Goal: Find specific page/section: Find specific page/section

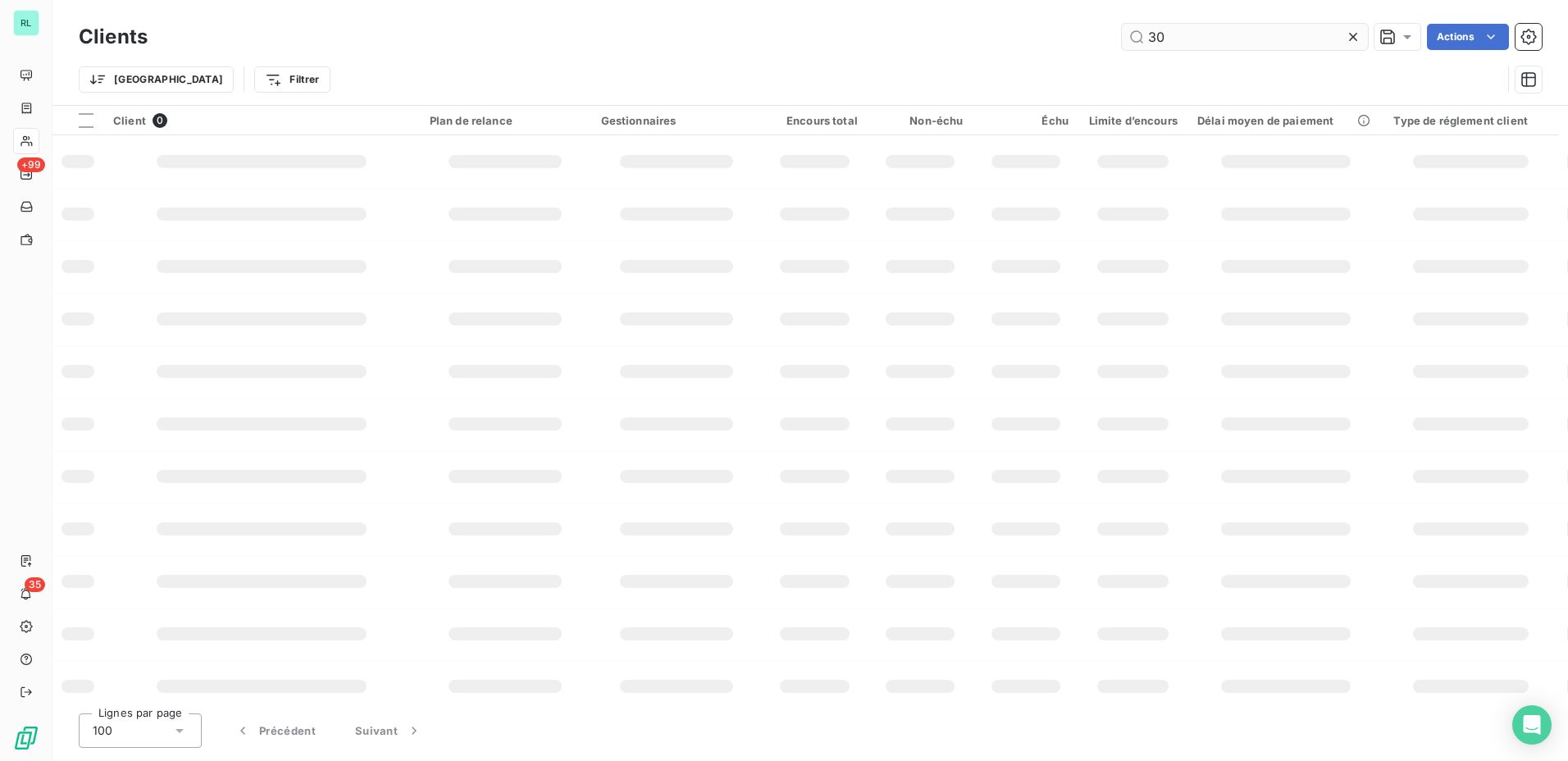
type input "3"
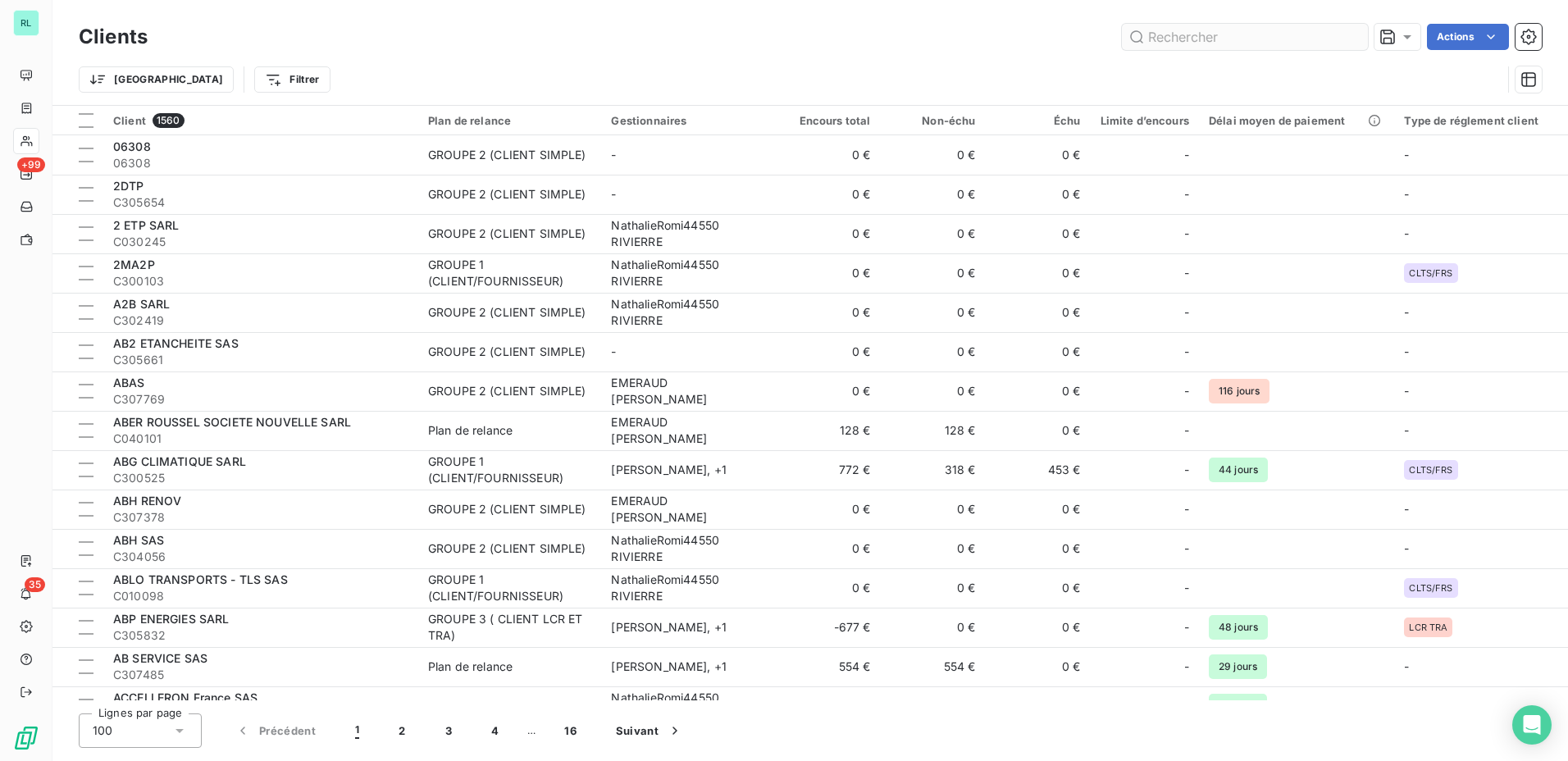
type input "2"
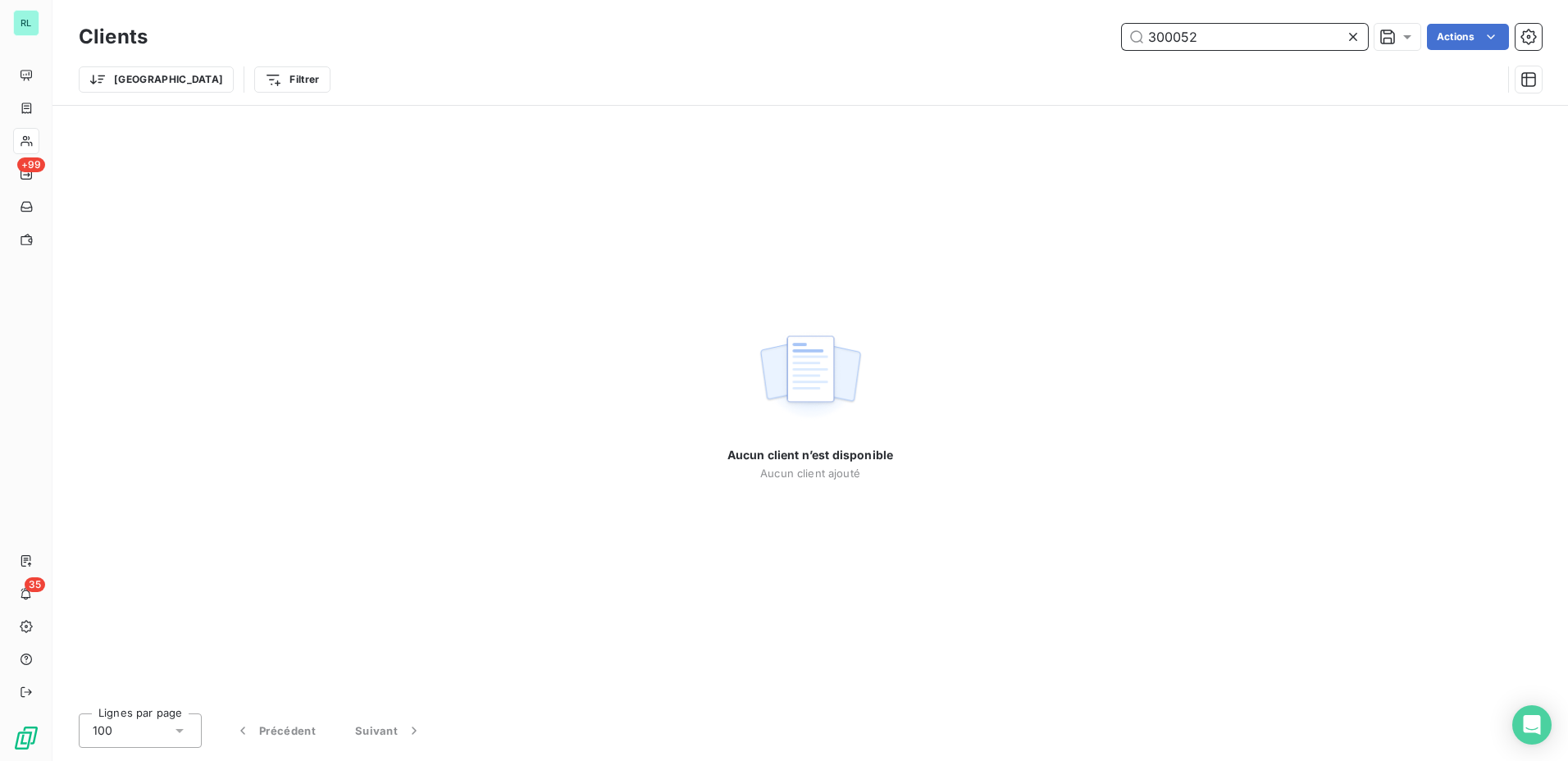
click at [1161, 45] on input "300052" at bounding box center [1245, 37] width 246 height 27
click at [1160, 45] on input "300052" at bounding box center [1245, 37] width 246 height 27
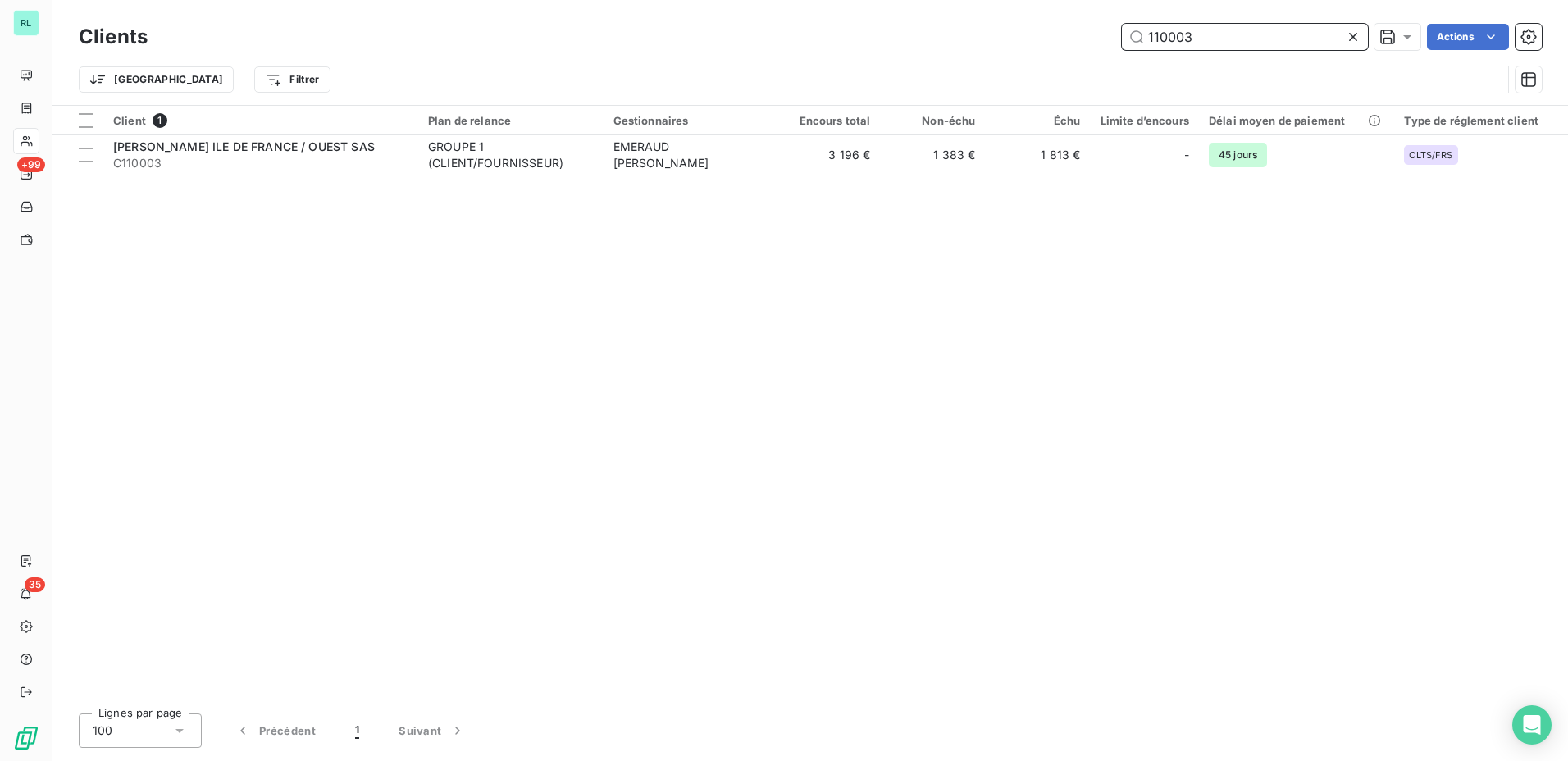
click at [1160, 42] on input "110003" at bounding box center [1245, 37] width 246 height 27
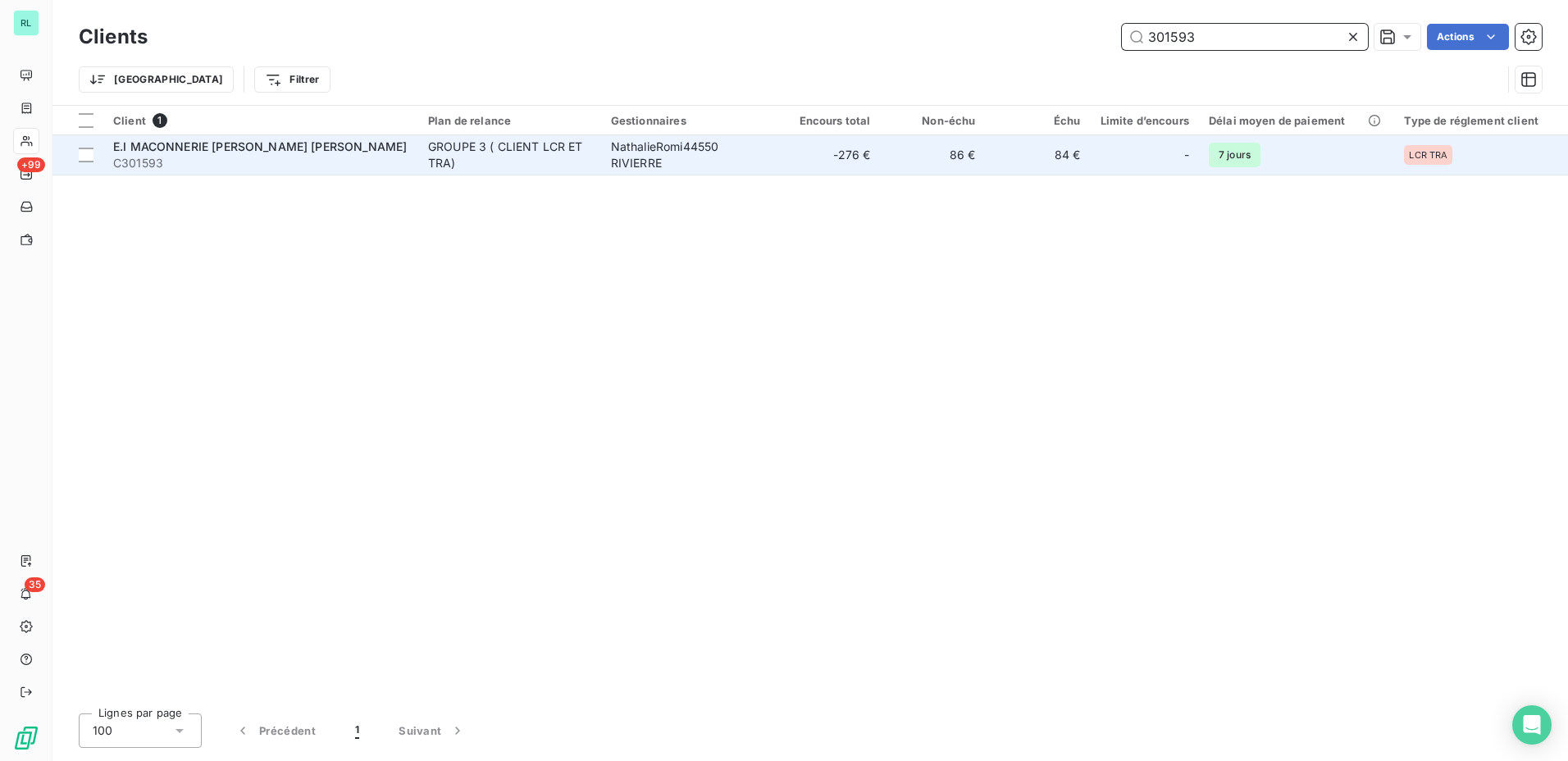
type input "301593"
click at [1049, 155] on td "84 €" at bounding box center [1038, 154] width 105 height 39
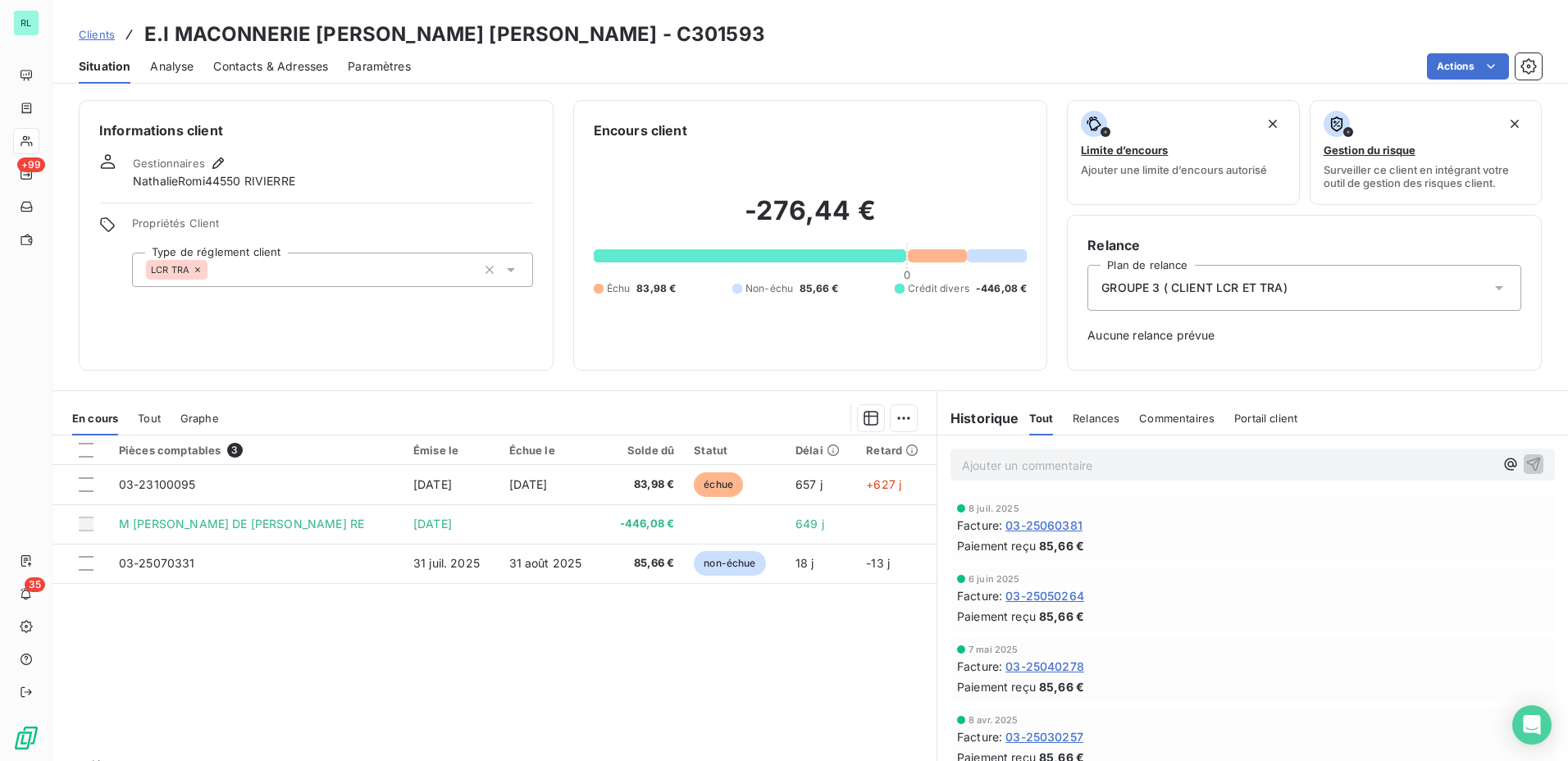
click at [828, 33] on div "Clients E.I [PERSON_NAME] [PERSON_NAME] - C301593" at bounding box center [810, 34] width 1516 height 30
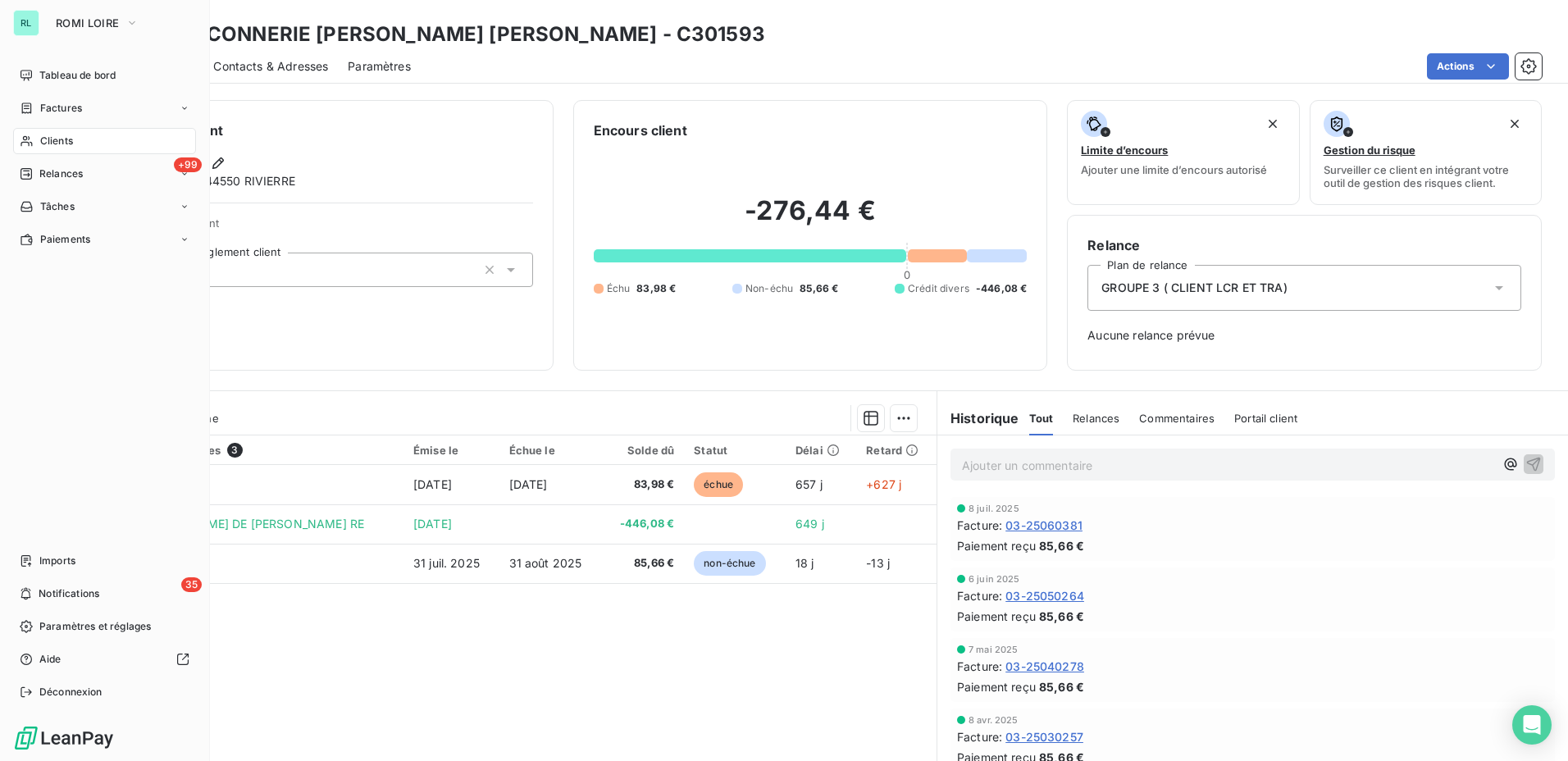
click at [30, 140] on icon at bounding box center [27, 141] width 14 height 13
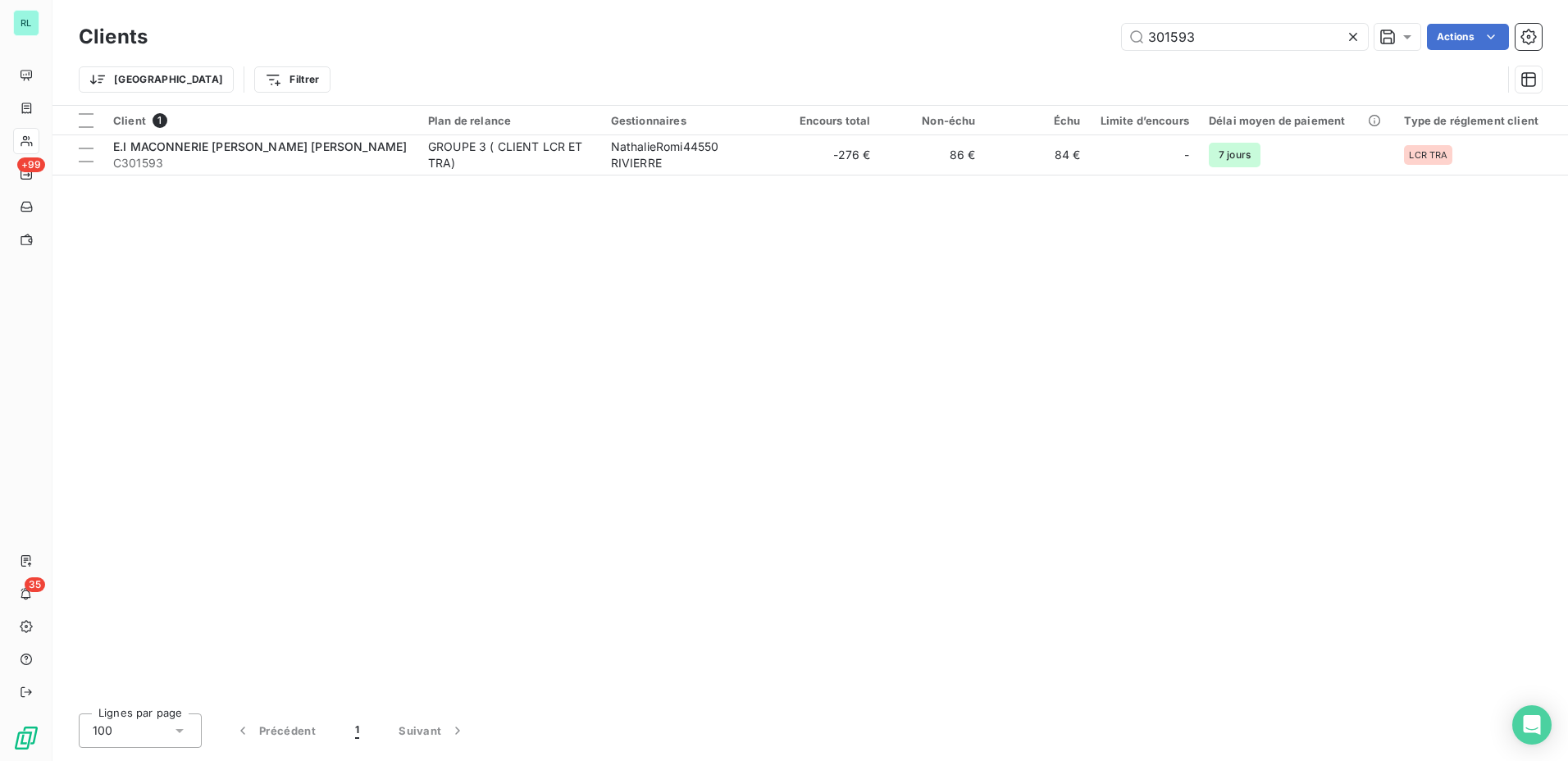
drag, startPoint x: 1196, startPoint y: 35, endPoint x: 965, endPoint y: 42, distance: 231.1
click at [975, 58] on div "Clients 301593 Actions Trier Filtrer" at bounding box center [811, 63] width 1463 height 86
drag, startPoint x: 1234, startPoint y: 44, endPoint x: 941, endPoint y: 68, distance: 294.0
click at [942, 67] on div "Clients anjou b Actions Trier Filtrer" at bounding box center [811, 63] width 1463 height 86
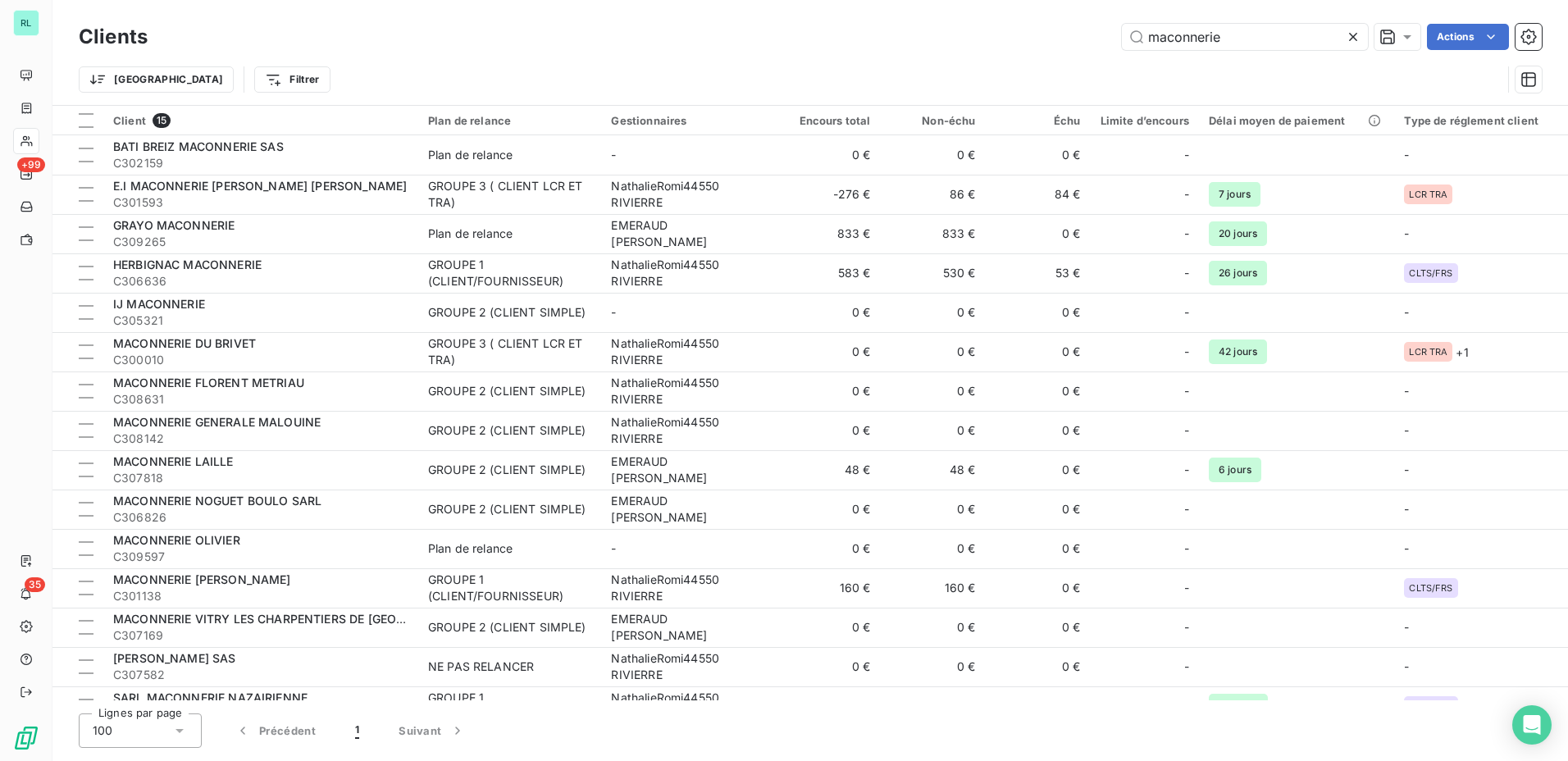
click at [559, 48] on div "maconnerie Actions" at bounding box center [854, 37] width 1375 height 27
drag, startPoint x: 1225, startPoint y: 38, endPoint x: 1024, endPoint y: 57, distance: 201.9
click at [1024, 57] on div "Clients maconnerie Actions Trier Filtrer" at bounding box center [811, 63] width 1463 height 86
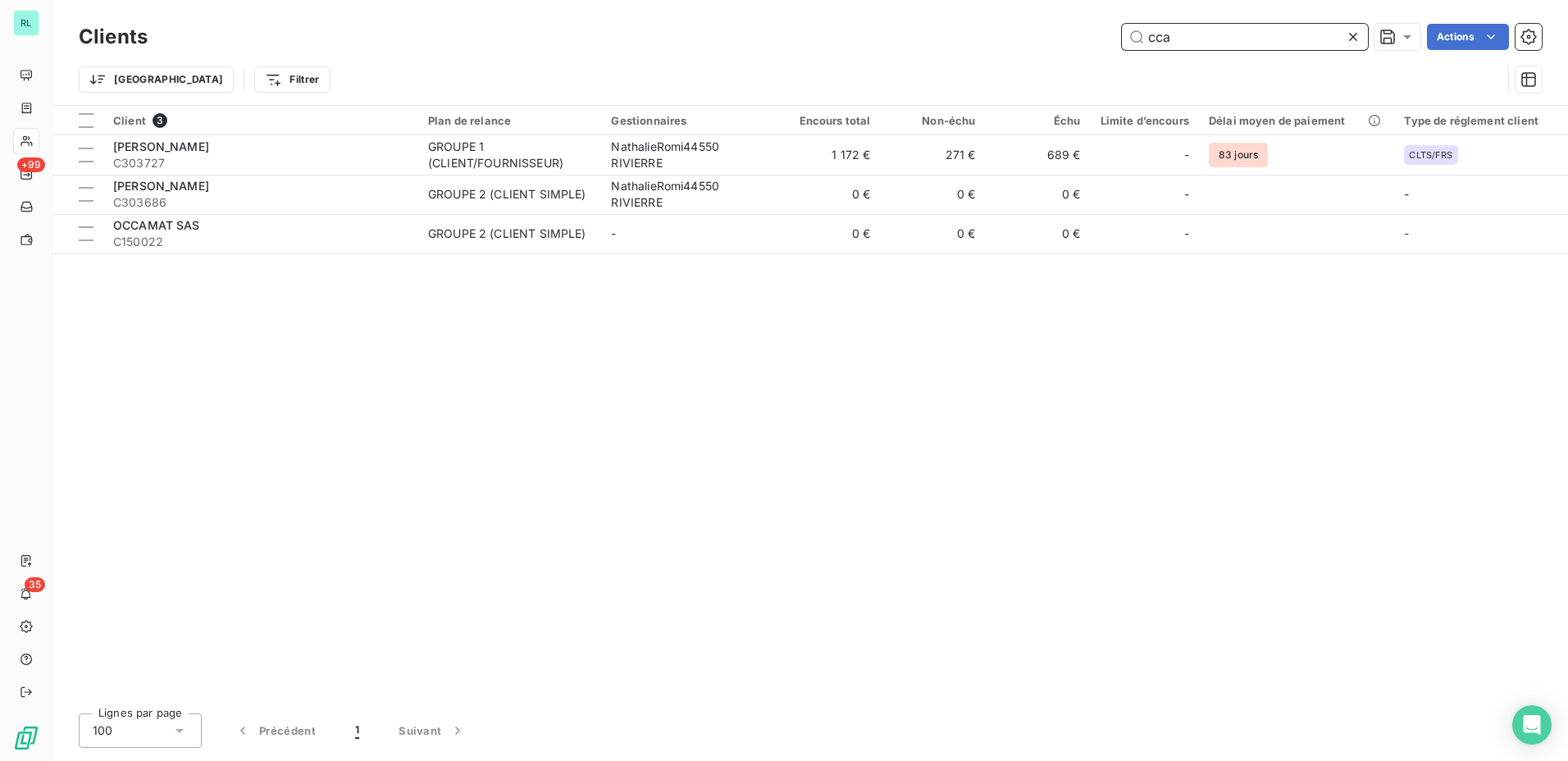
drag, startPoint x: 1182, startPoint y: 43, endPoint x: 976, endPoint y: 62, distance: 206.9
click at [977, 56] on div "Clients cca Actions Trier Filtrer" at bounding box center [811, 63] width 1463 height 86
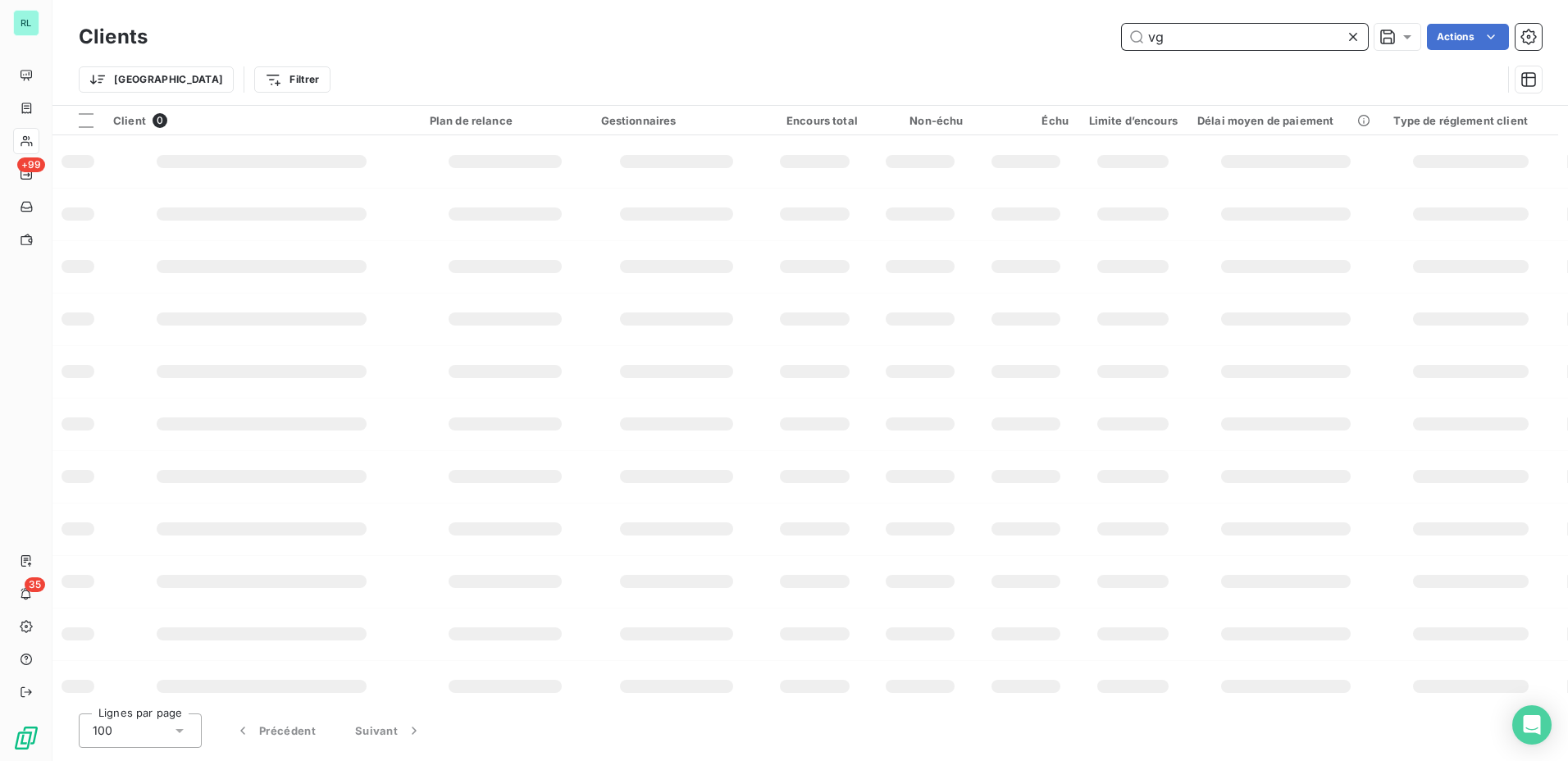
type input "v"
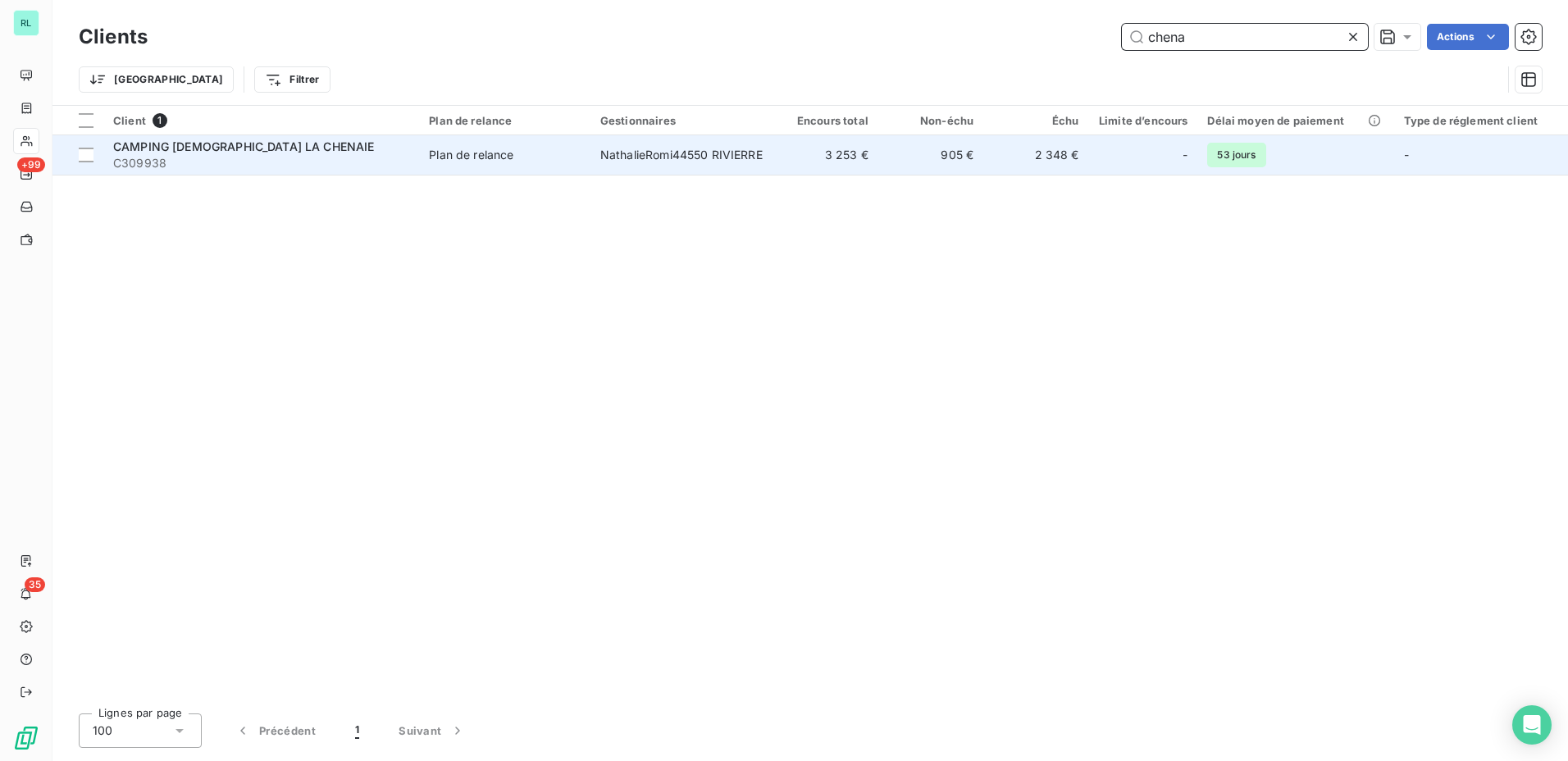
type input "chena"
click at [851, 173] on td "3 253 €" at bounding box center [825, 154] width 105 height 39
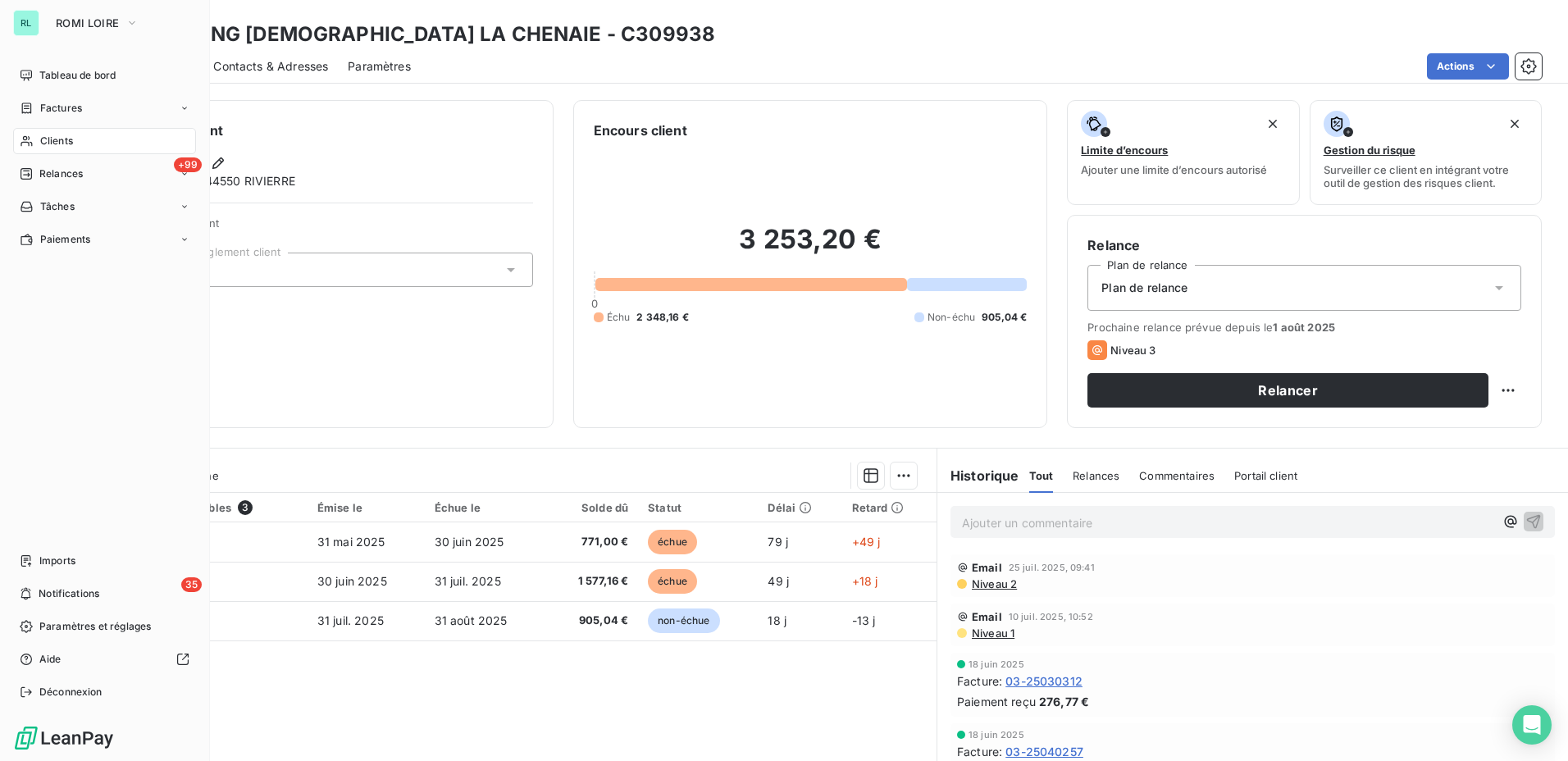
drag, startPoint x: 50, startPoint y: 149, endPoint x: 149, endPoint y: 122, distance: 102.6
click at [50, 149] on div "Clients" at bounding box center [105, 141] width 183 height 27
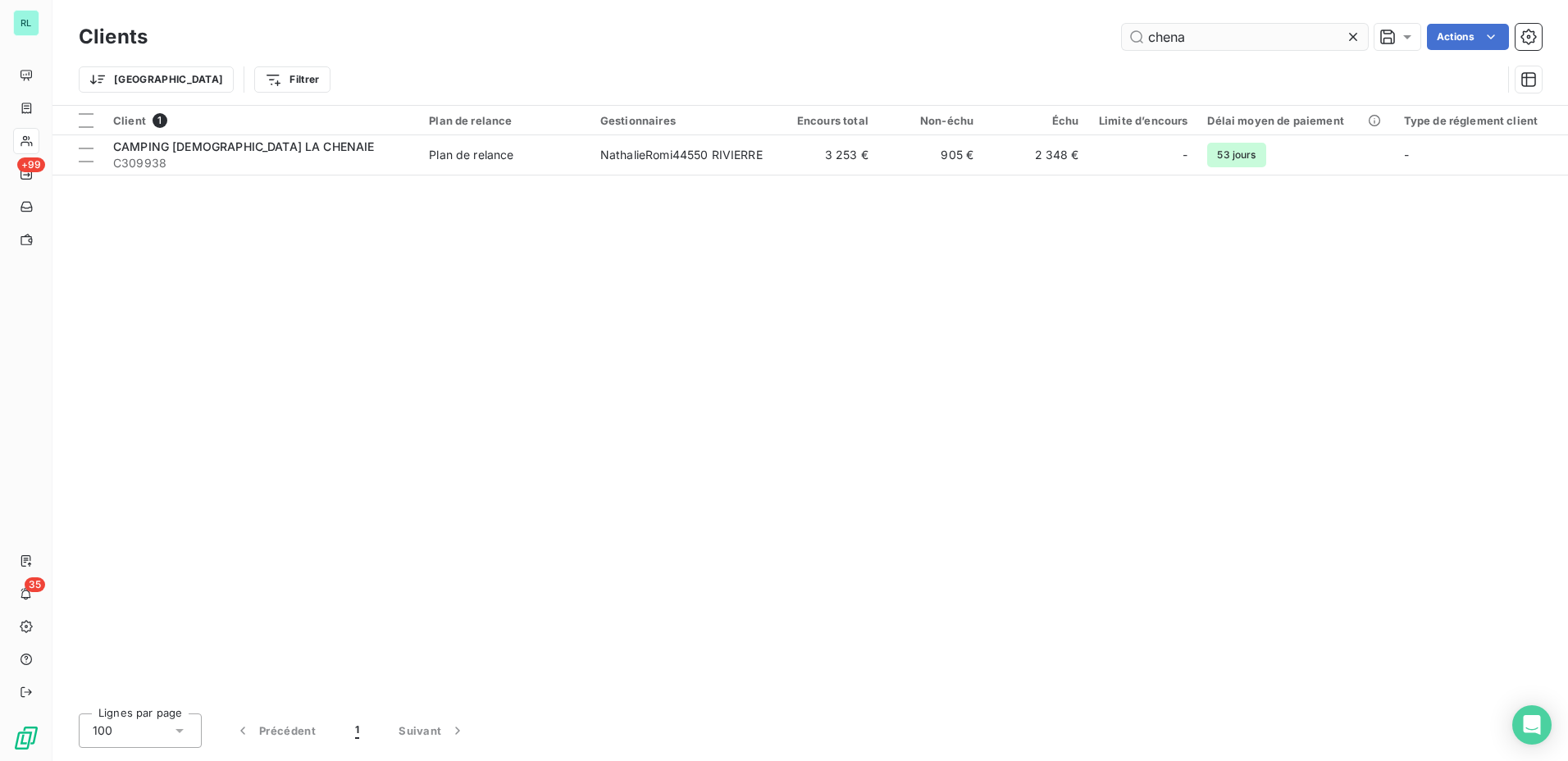
click at [1158, 43] on input "chena" at bounding box center [1245, 37] width 246 height 27
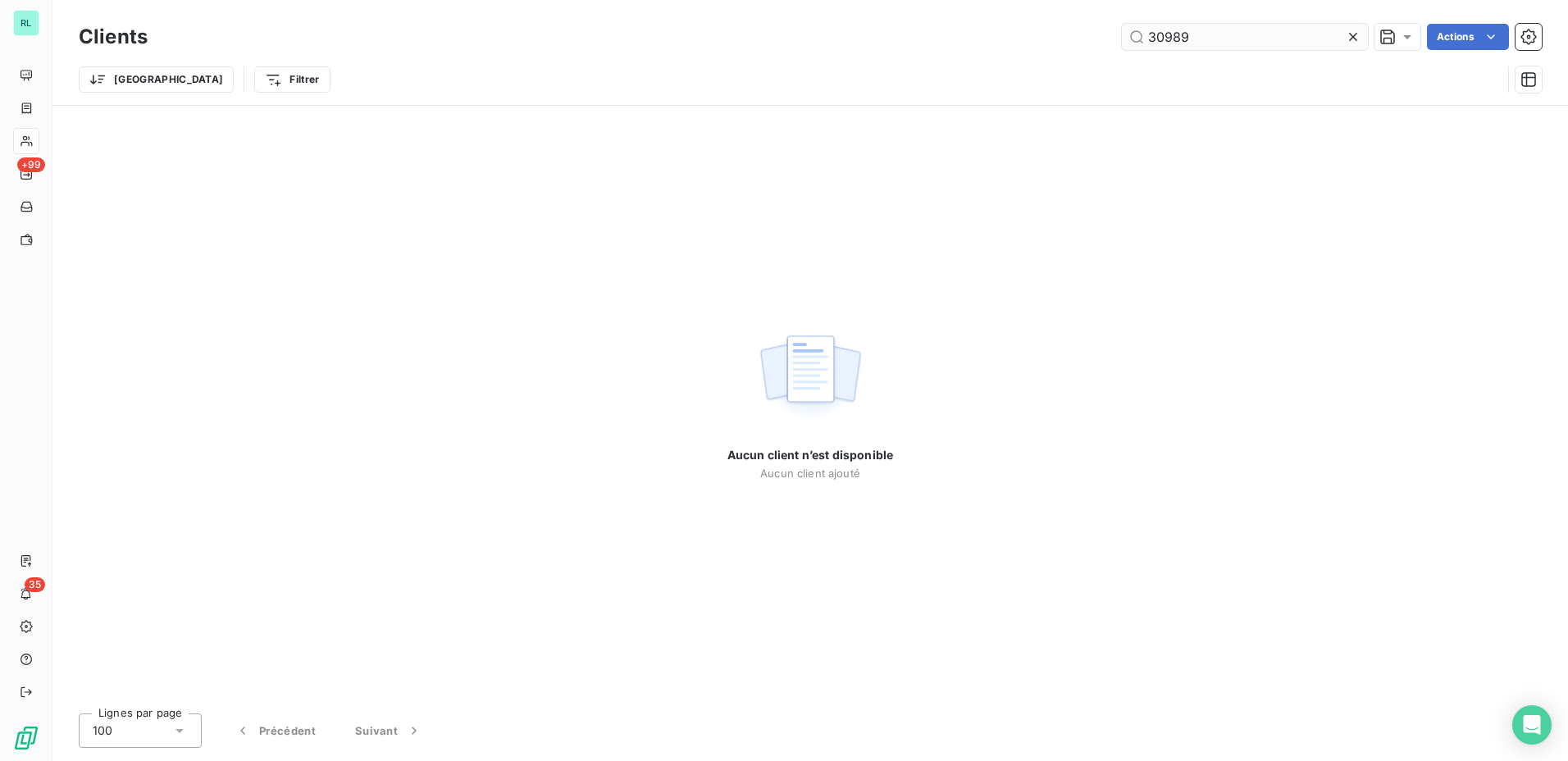
click at [1162, 38] on input "30989" at bounding box center [1245, 37] width 246 height 27
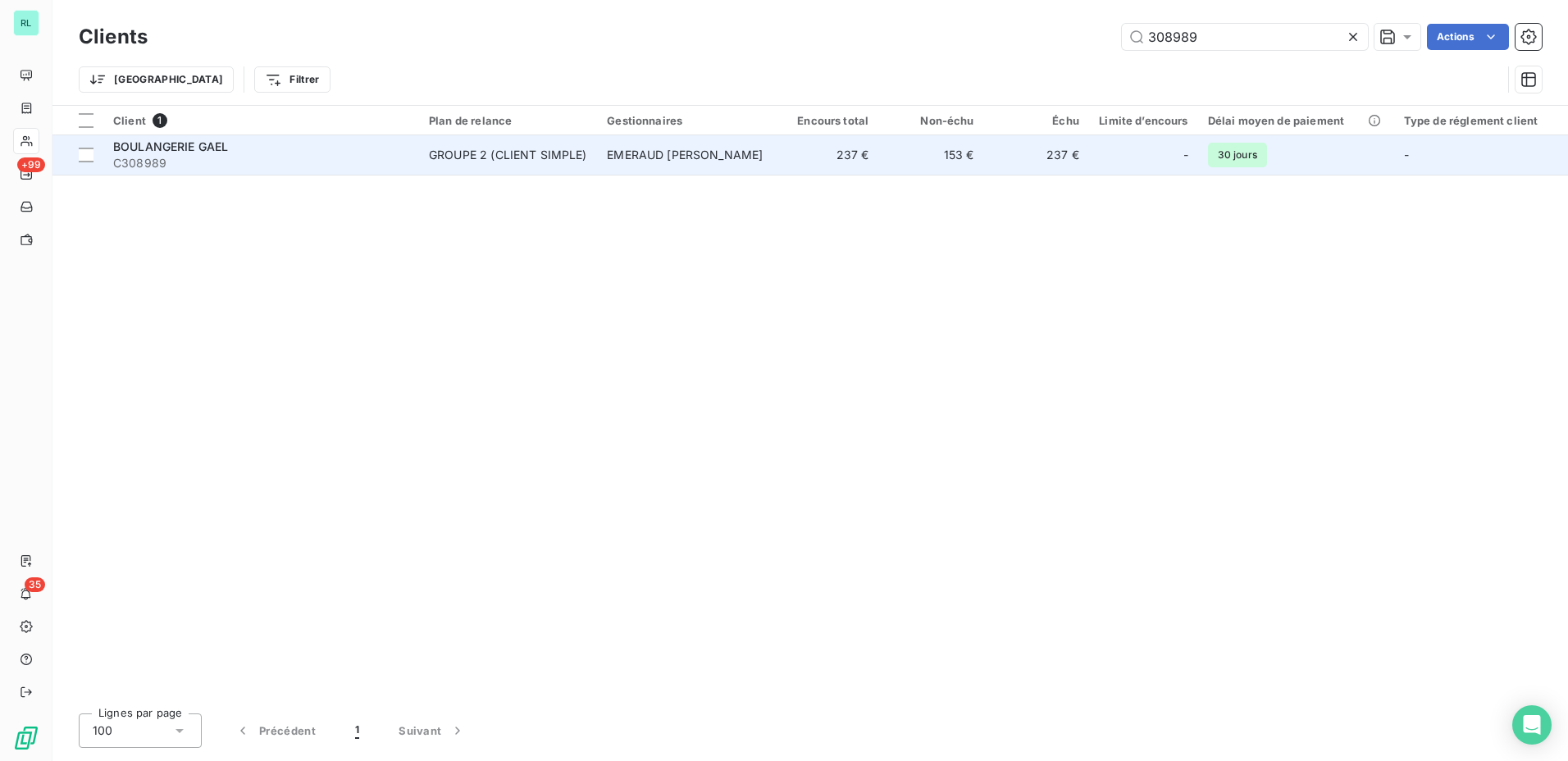
type input "308989"
click at [970, 152] on td "153 €" at bounding box center [931, 154] width 105 height 39
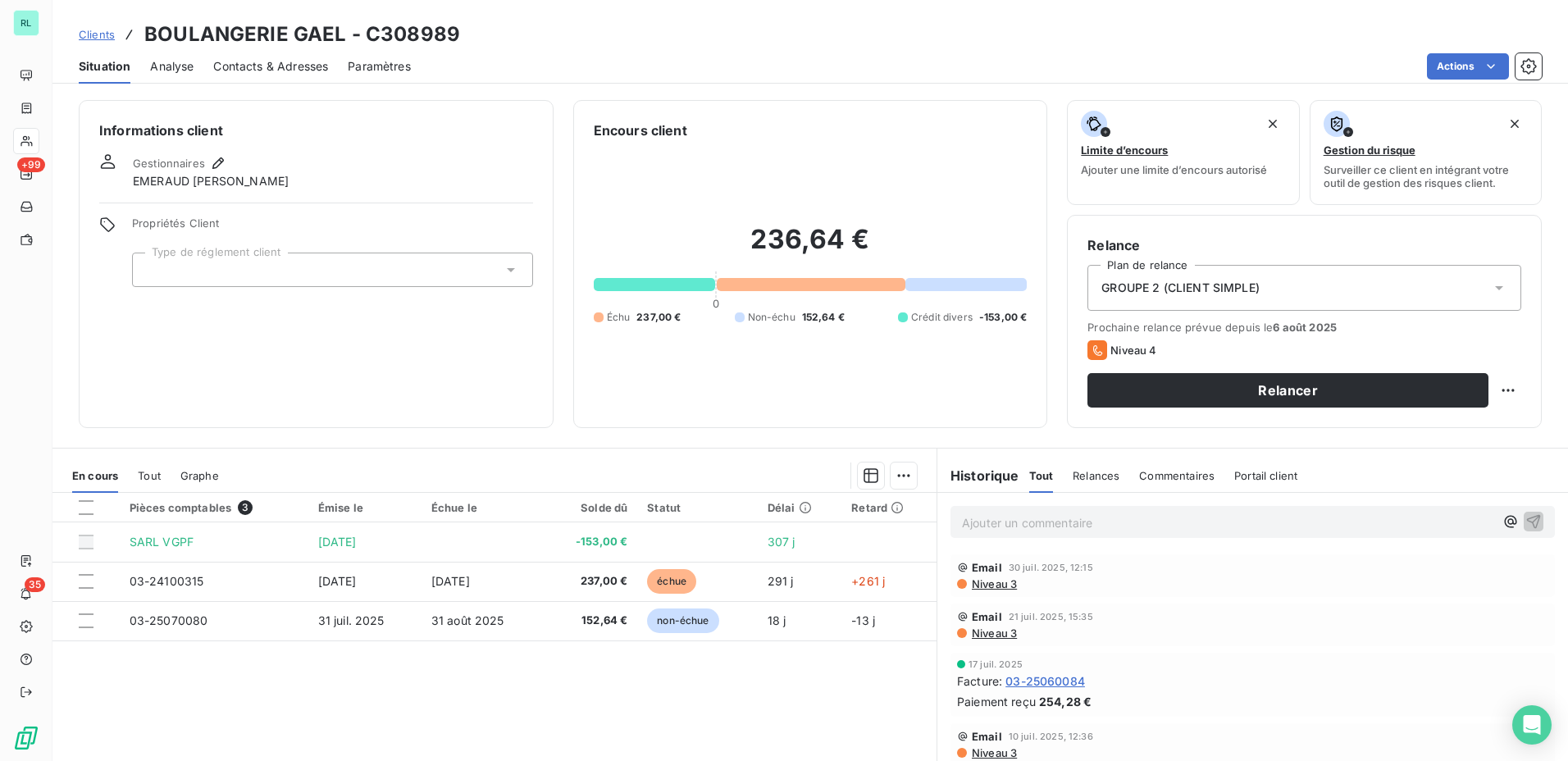
drag, startPoint x: 1207, startPoint y: 57, endPoint x: 619, endPoint y: 61, distance: 588.0
click at [1079, 61] on div "Actions" at bounding box center [986, 67] width 1112 height 27
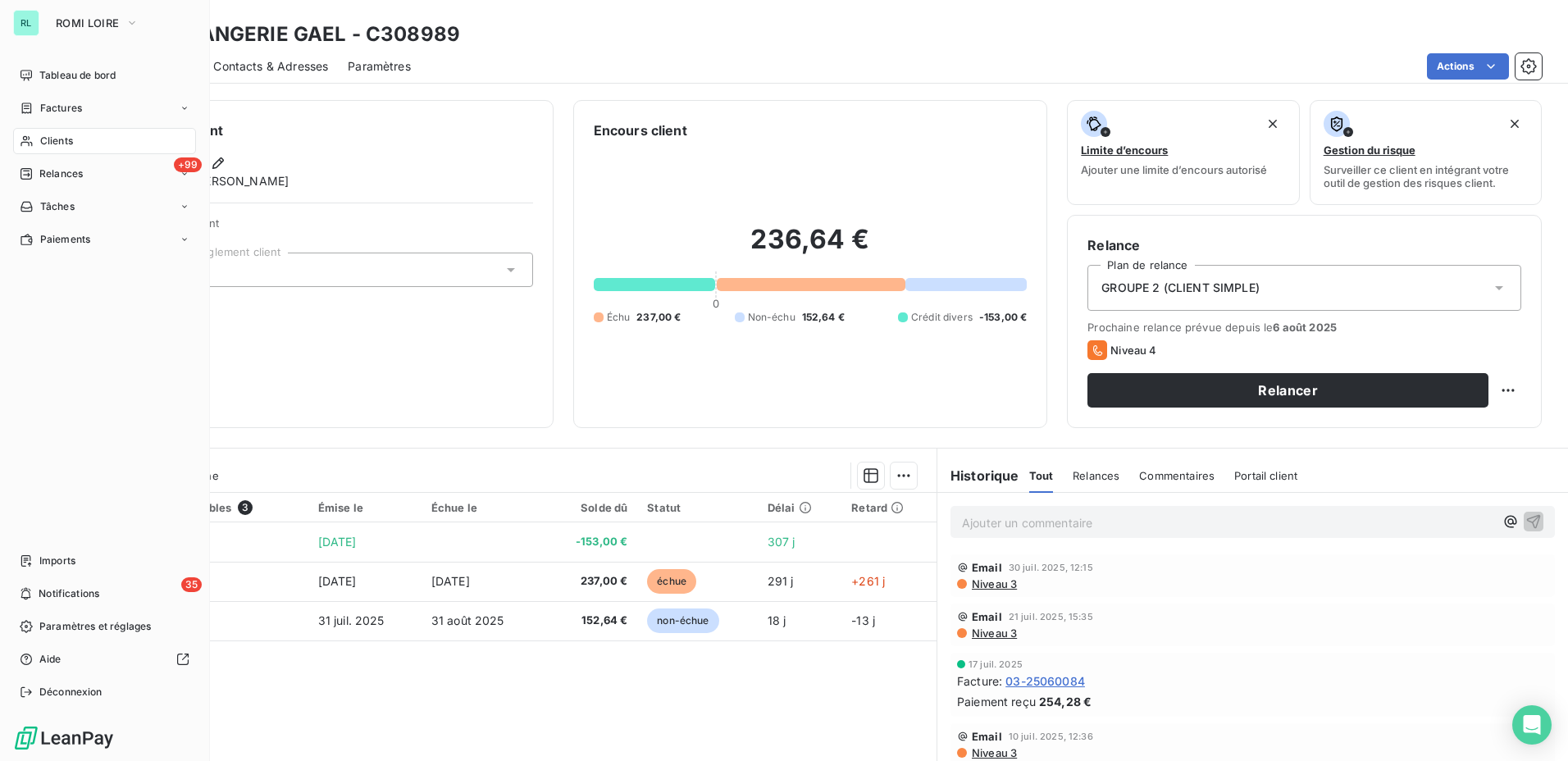
click at [42, 134] on span "Clients" at bounding box center [56, 140] width 32 height 14
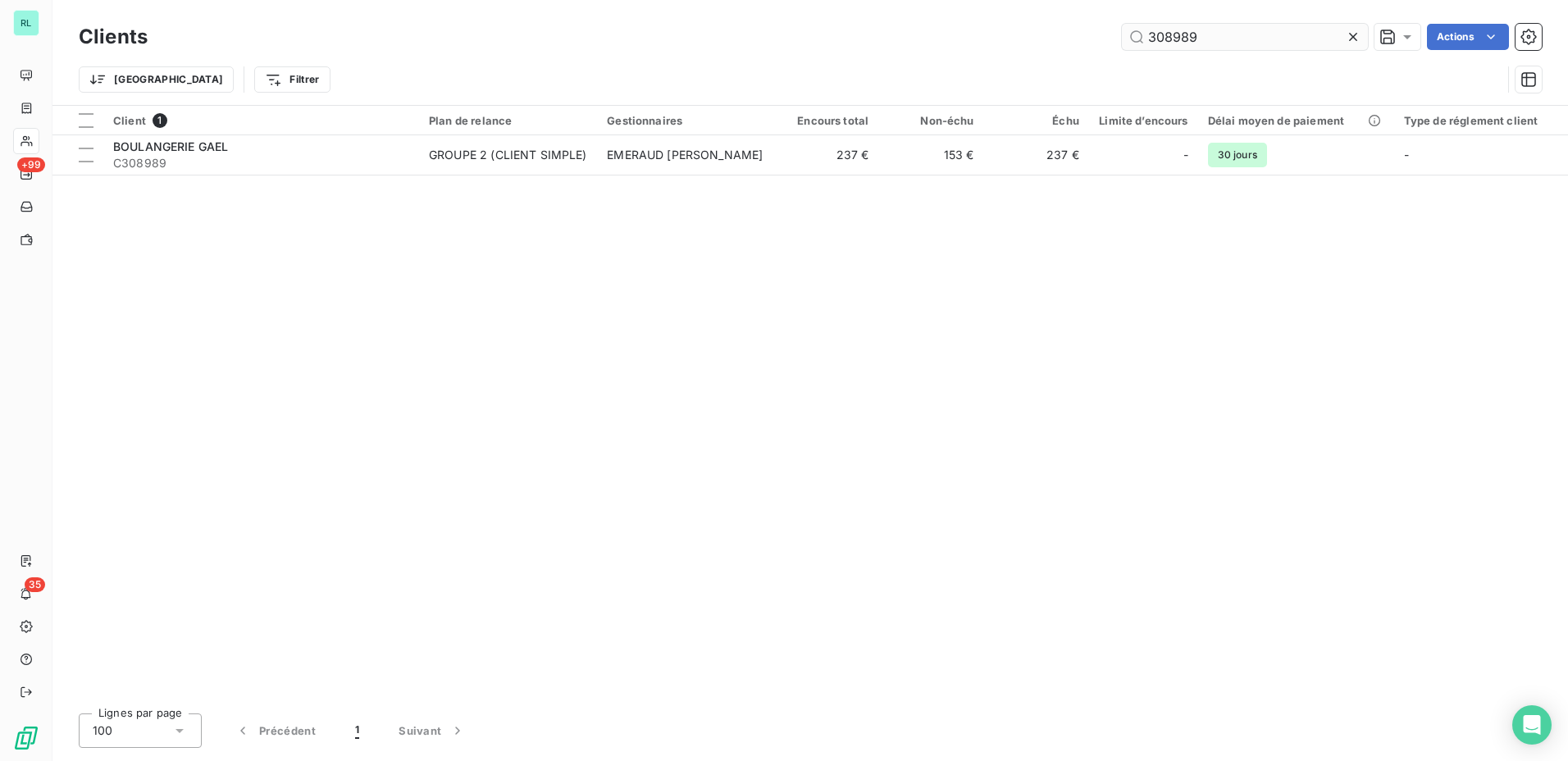
click at [1179, 44] on input "308989" at bounding box center [1245, 37] width 246 height 27
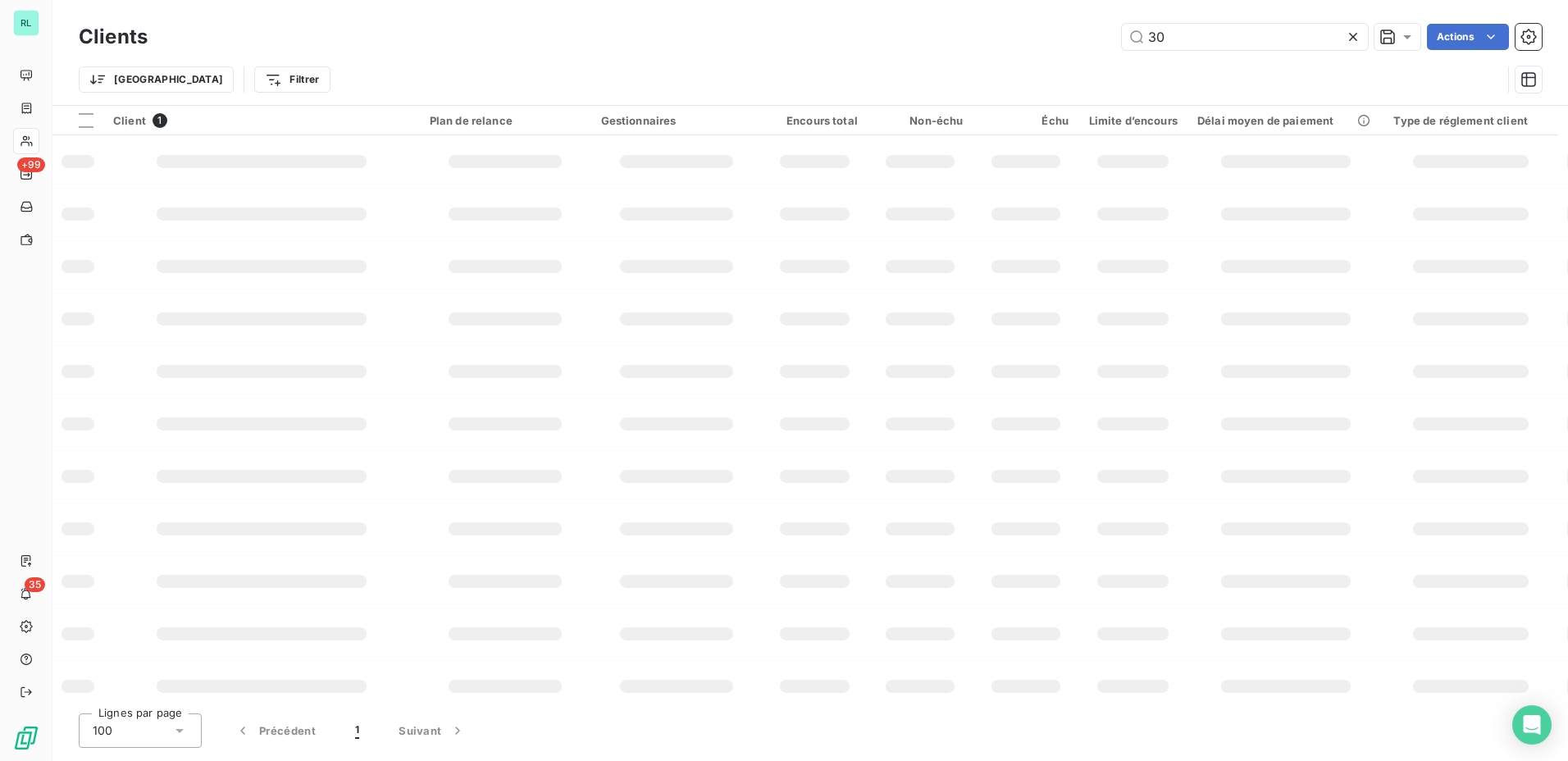
type input "3"
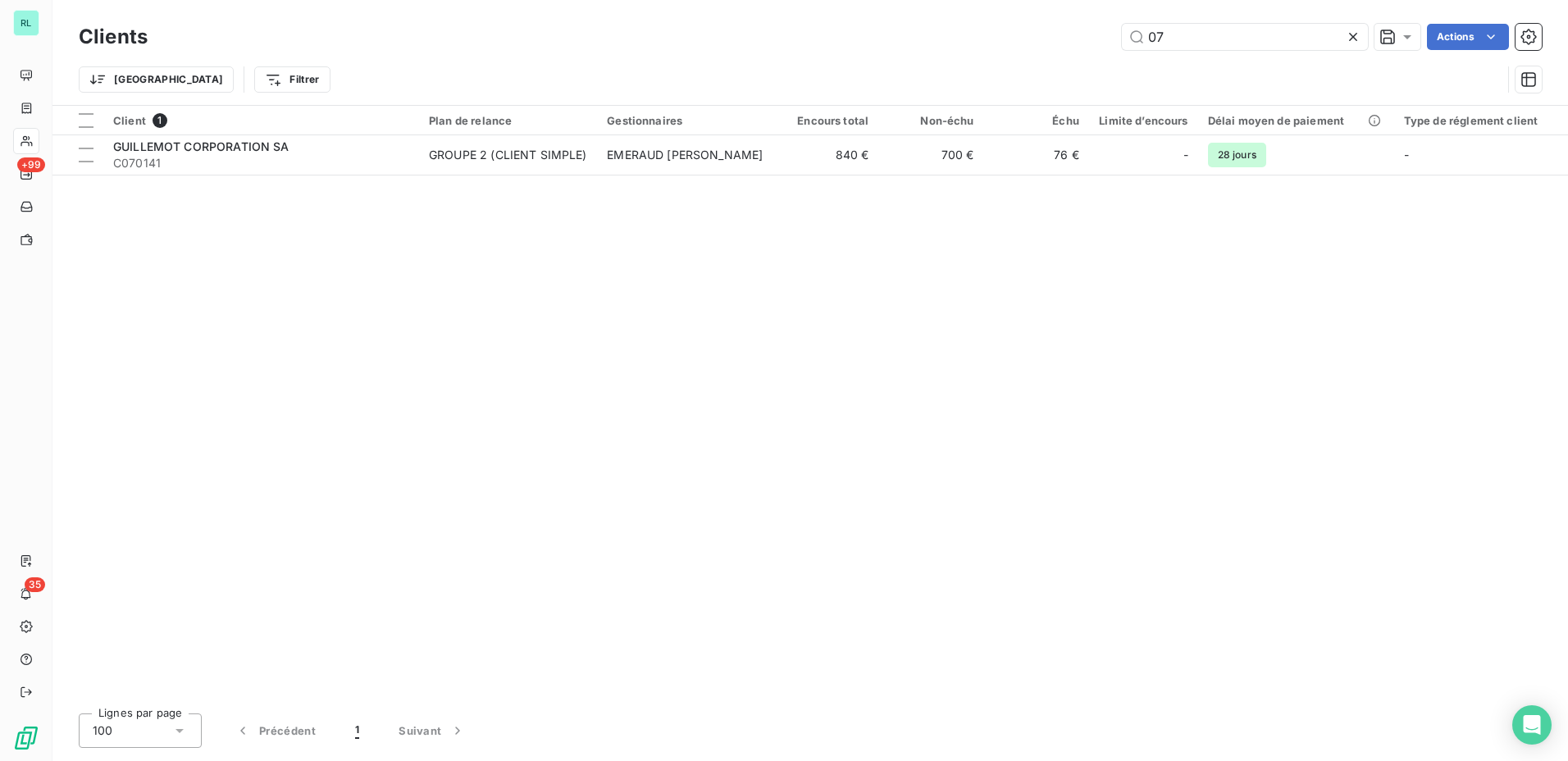
type input "0"
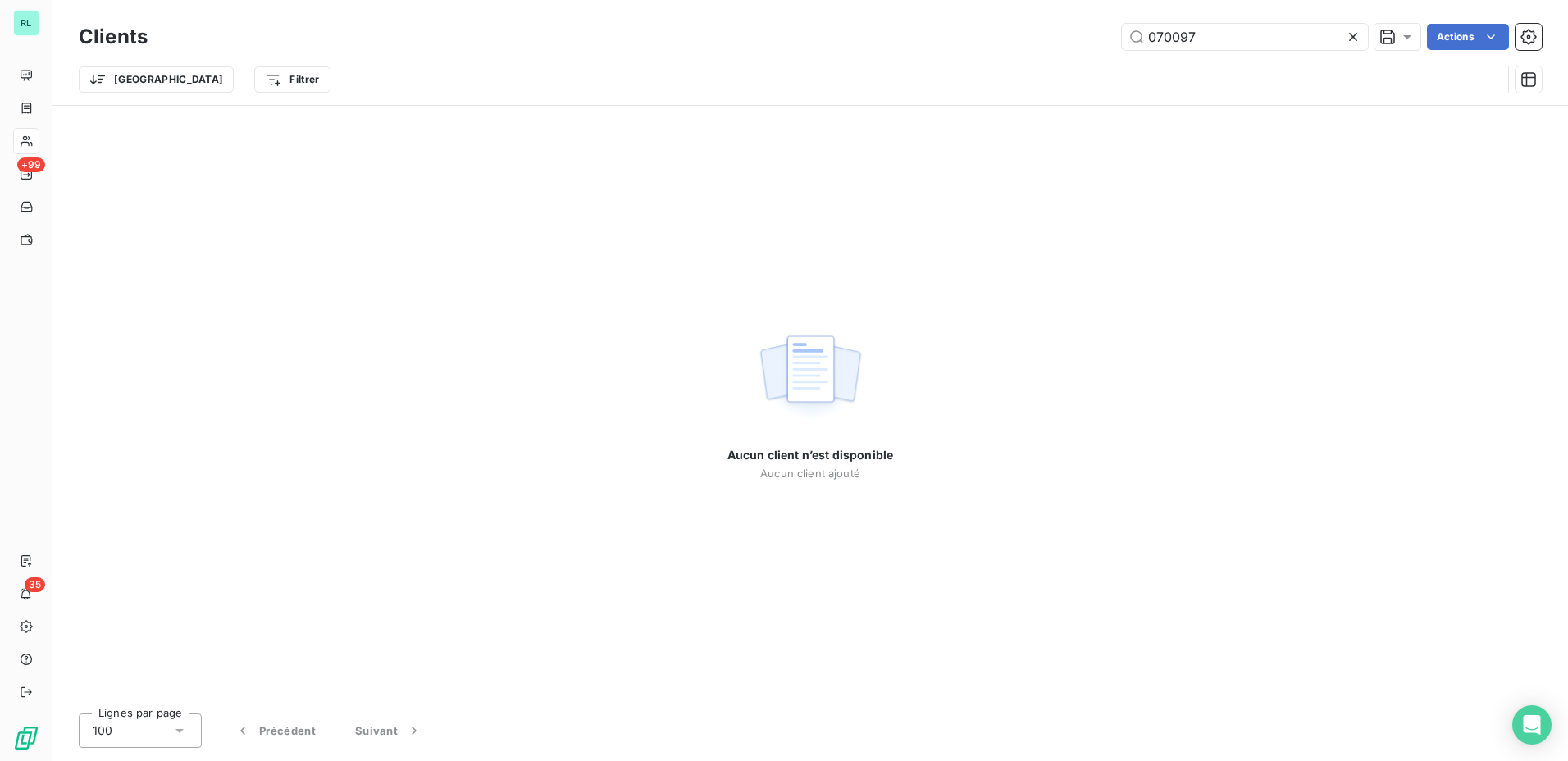
drag, startPoint x: 1200, startPoint y: 312, endPoint x: 1136, endPoint y: 171, distance: 154.8
click at [1200, 312] on div "Aucun client n’est disponible Aucun client ajouté" at bounding box center [810, 403] width 1516 height 594
click at [1190, 50] on input "070097" at bounding box center [1245, 37] width 246 height 27
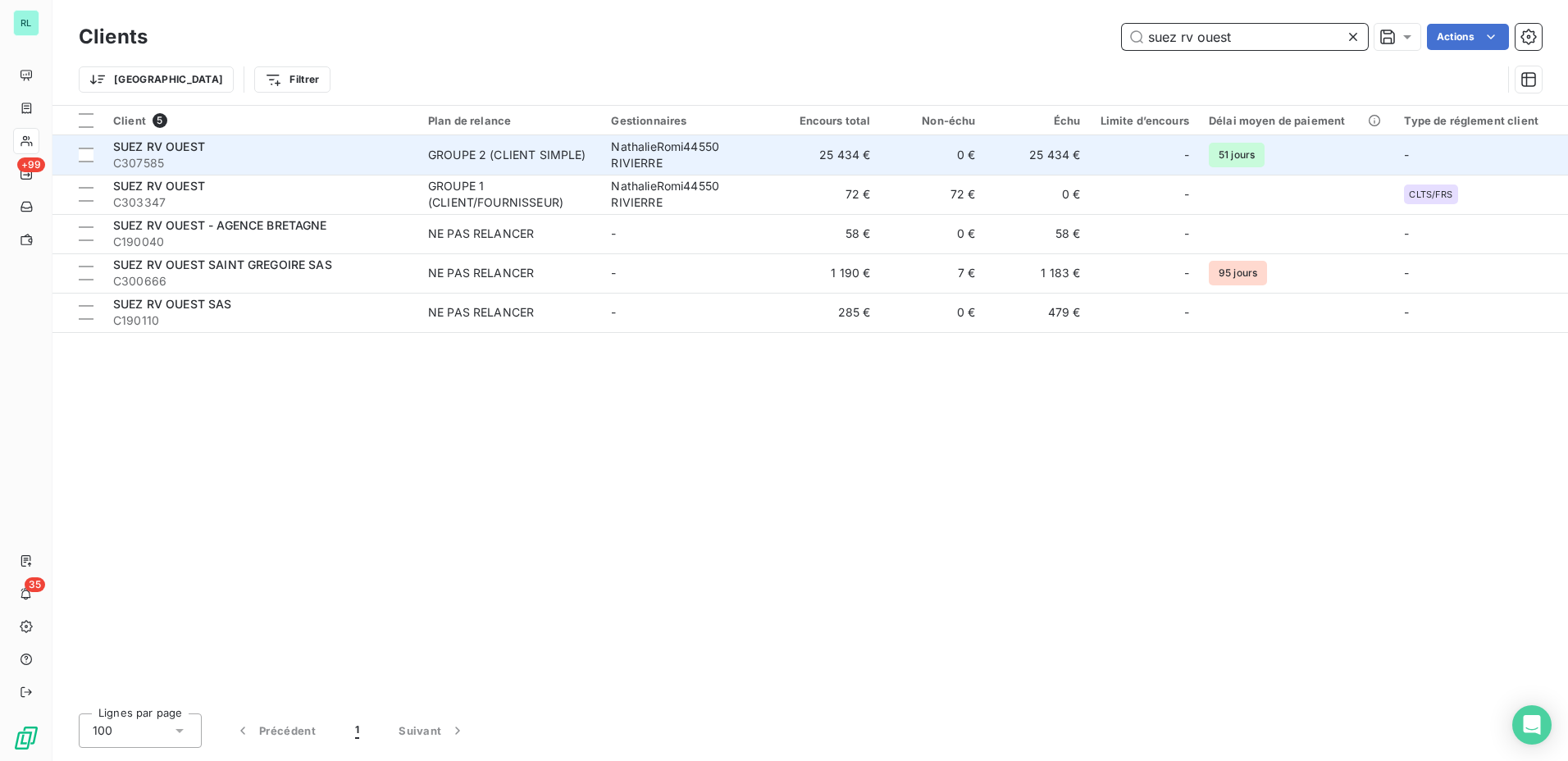
type input "suez rv ouest"
click at [486, 160] on div "GROUPE 2 (CLIENT SIMPLE)" at bounding box center [507, 154] width 158 height 16
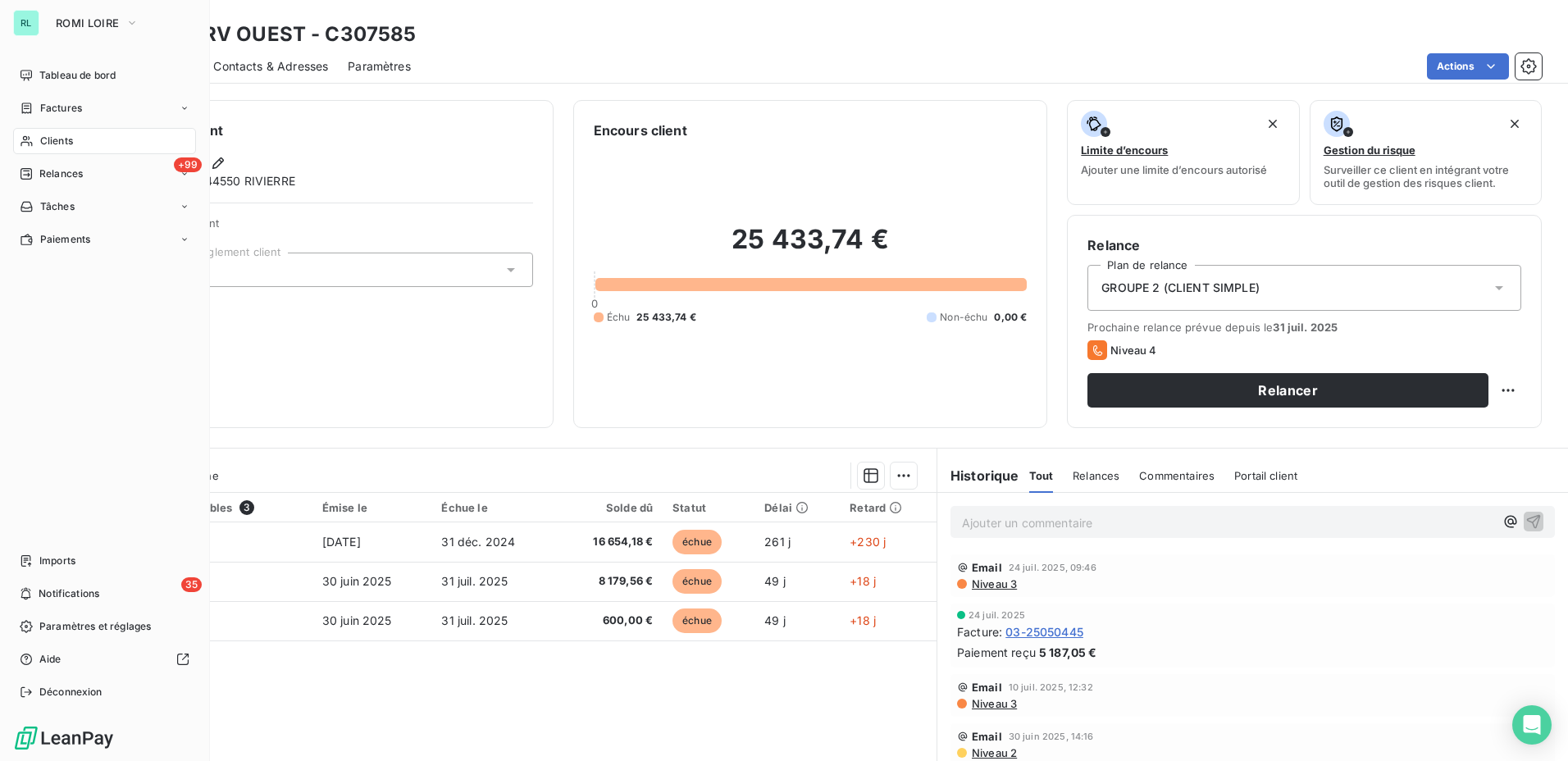
click at [49, 135] on span "Clients" at bounding box center [56, 140] width 32 height 14
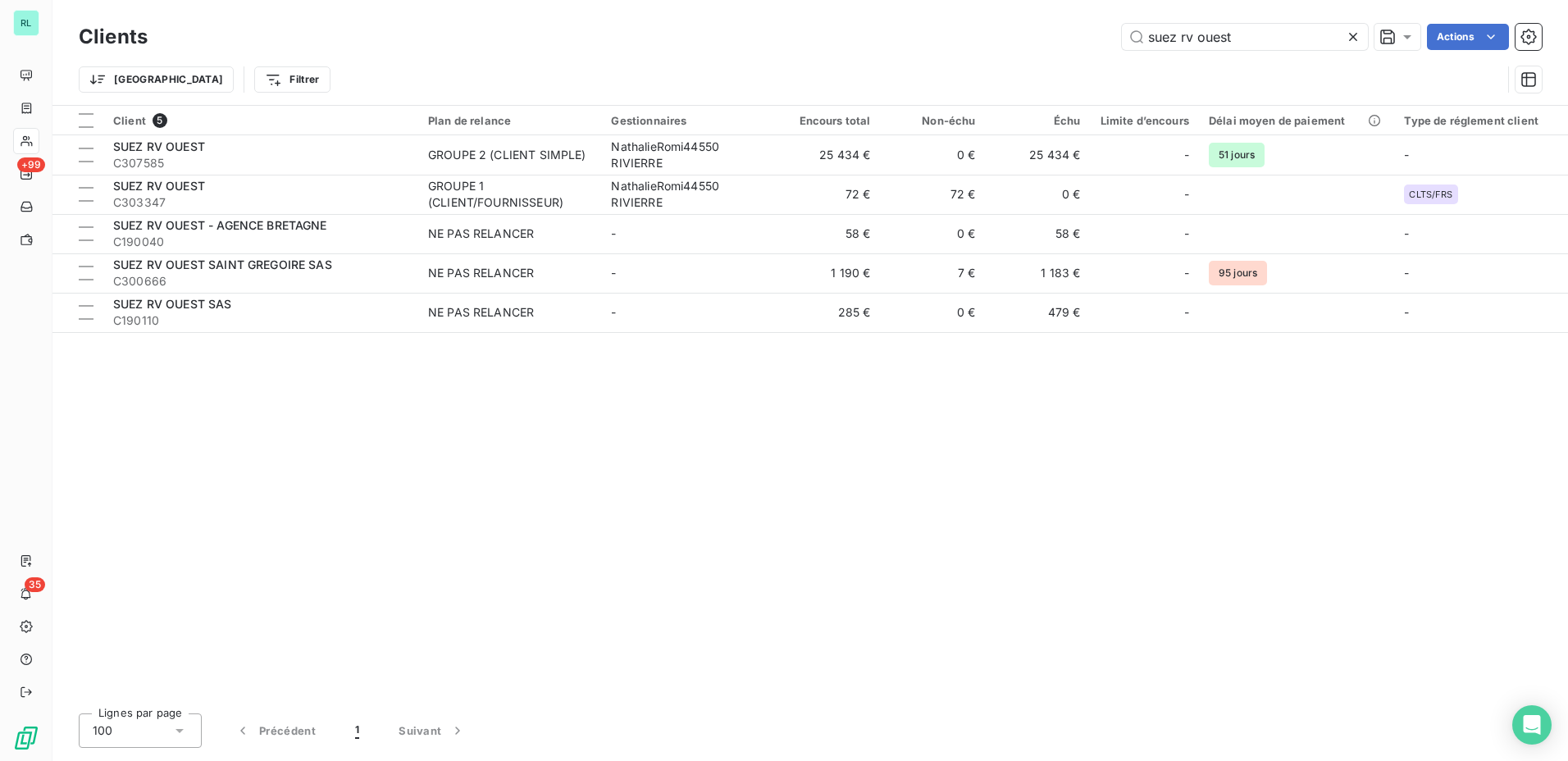
drag, startPoint x: 1260, startPoint y: 36, endPoint x: 941, endPoint y: 37, distance: 319.0
click at [947, 36] on div "suez rv ouest Actions" at bounding box center [854, 37] width 1375 height 27
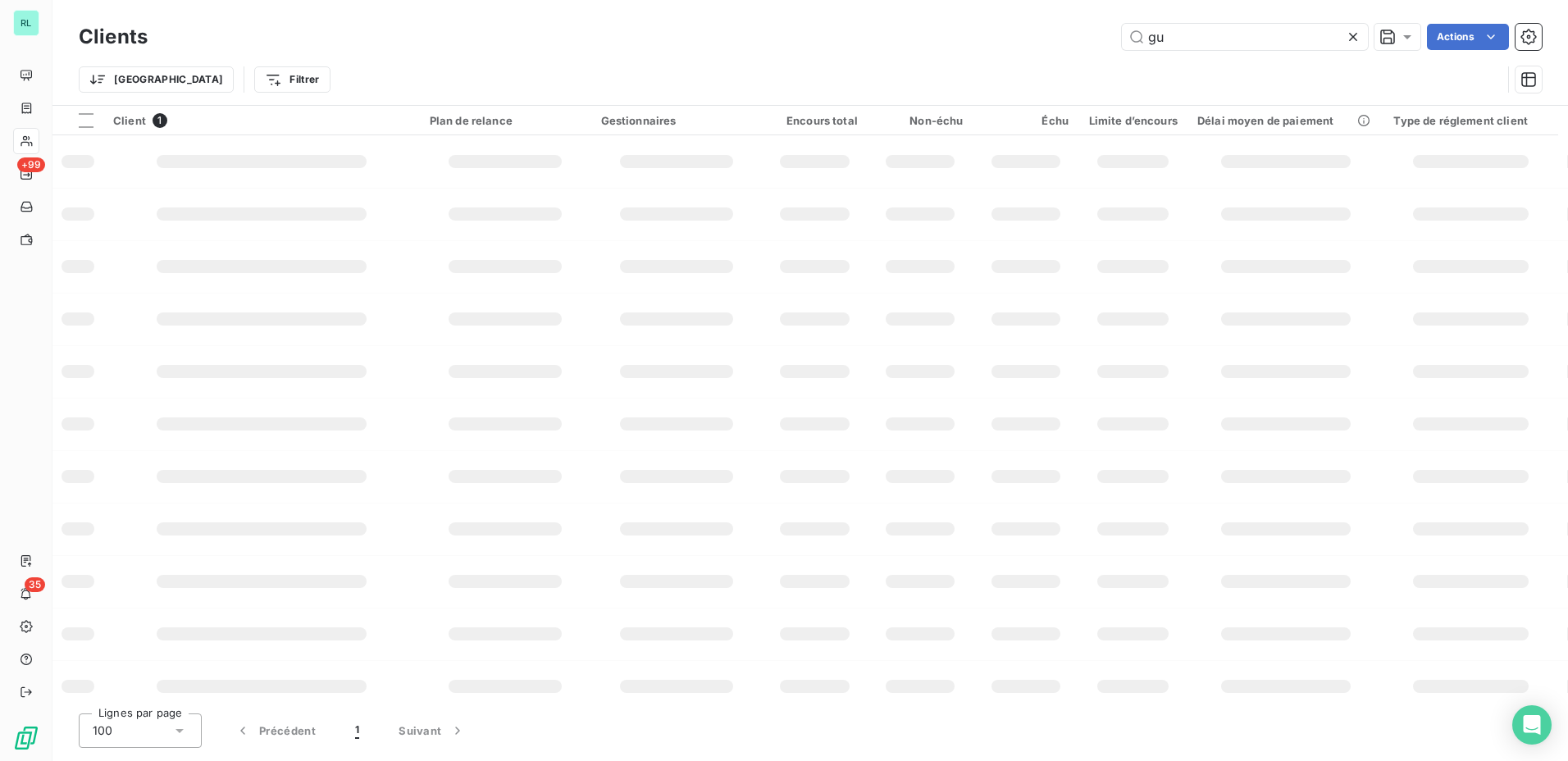
type input "g"
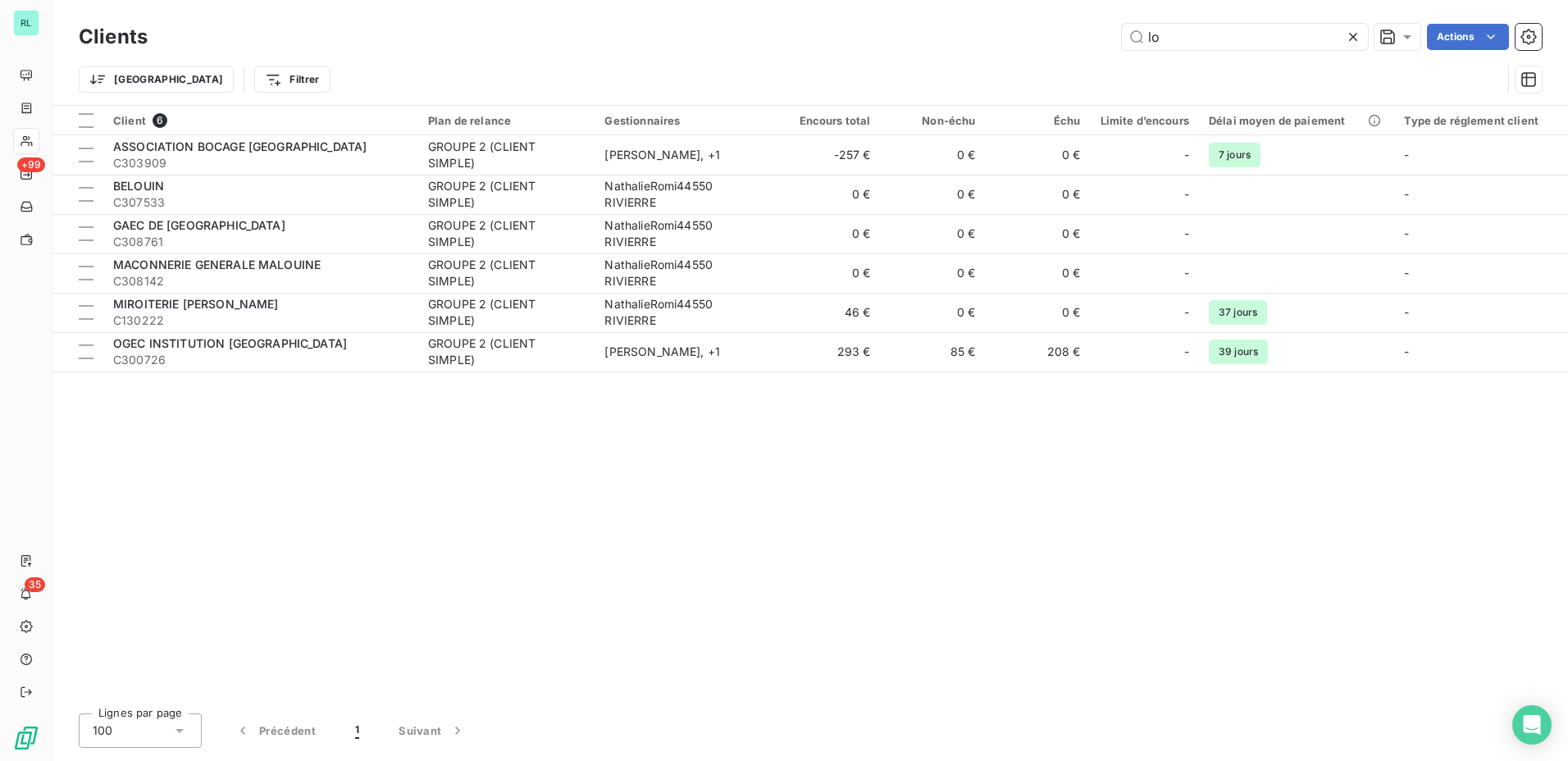
type input "l"
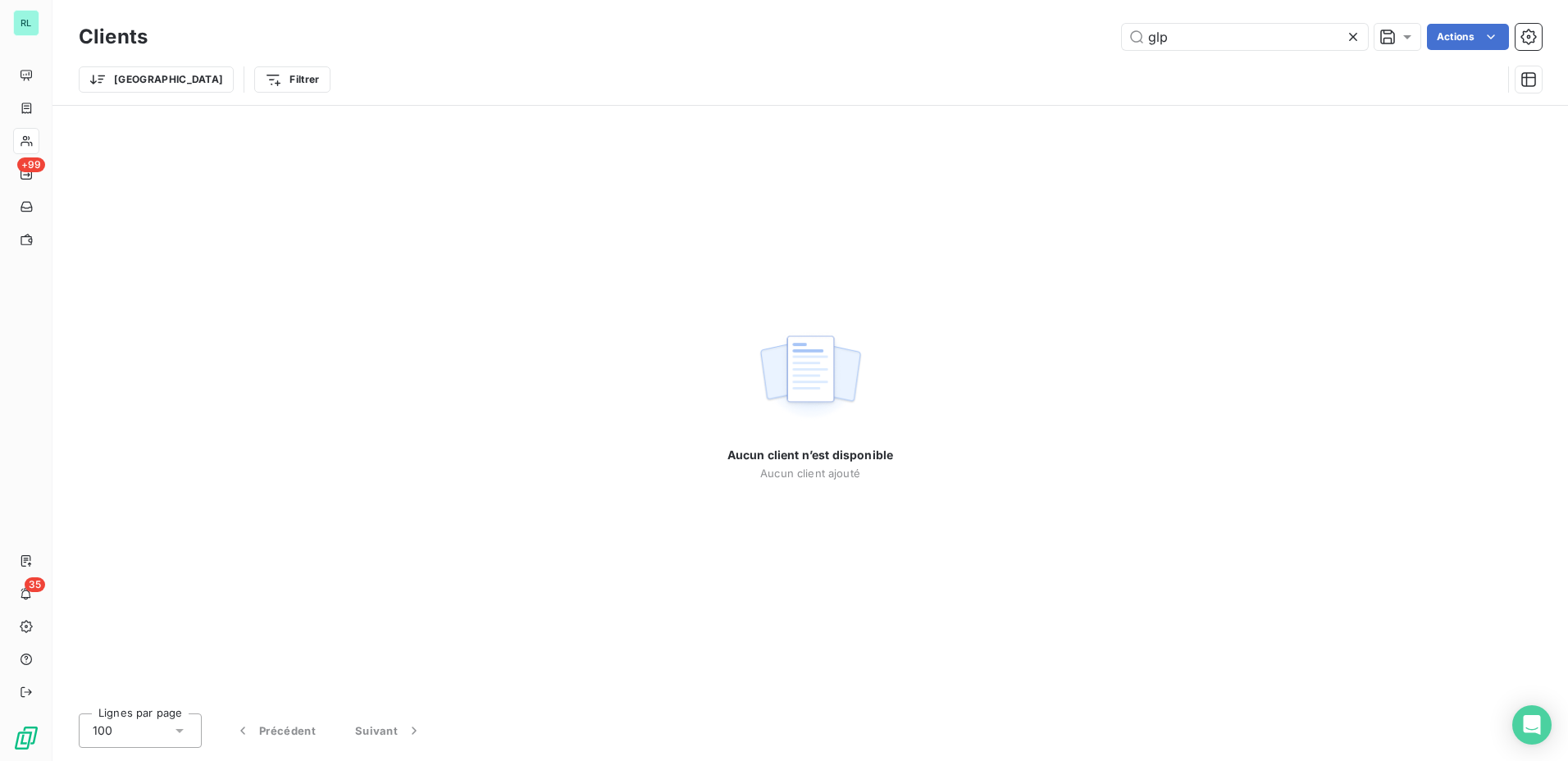
click at [1076, 686] on div "Aucun client n’est disponible Aucun client ajouté" at bounding box center [810, 403] width 1516 height 594
drag, startPoint x: 1191, startPoint y: 50, endPoint x: 1059, endPoint y: 50, distance: 132.0
click at [1059, 50] on div "Clients glp Actions" at bounding box center [811, 37] width 1463 height 34
click at [1164, 29] on input "glp" at bounding box center [1245, 37] width 246 height 27
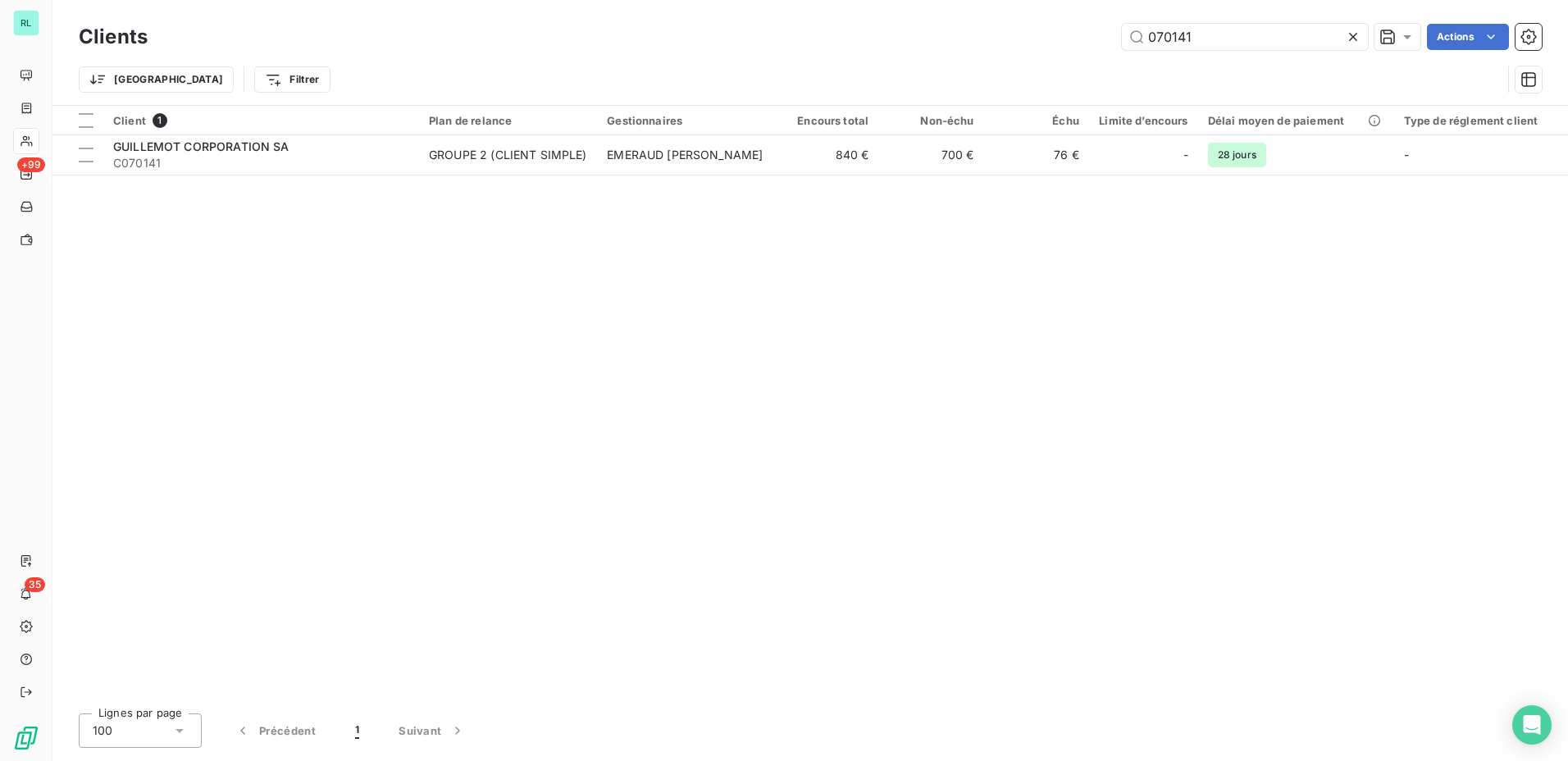
drag, startPoint x: 1360, startPoint y: 304, endPoint x: 1349, endPoint y: 176, distance: 128.5
click at [1360, 263] on div "Client 1 Plan de relance Gestionnaires Encours total Non-échu Échu Limite d’enc…" at bounding box center [810, 403] width 1516 height 594
click at [1193, 40] on input "070141" at bounding box center [1245, 37] width 246 height 27
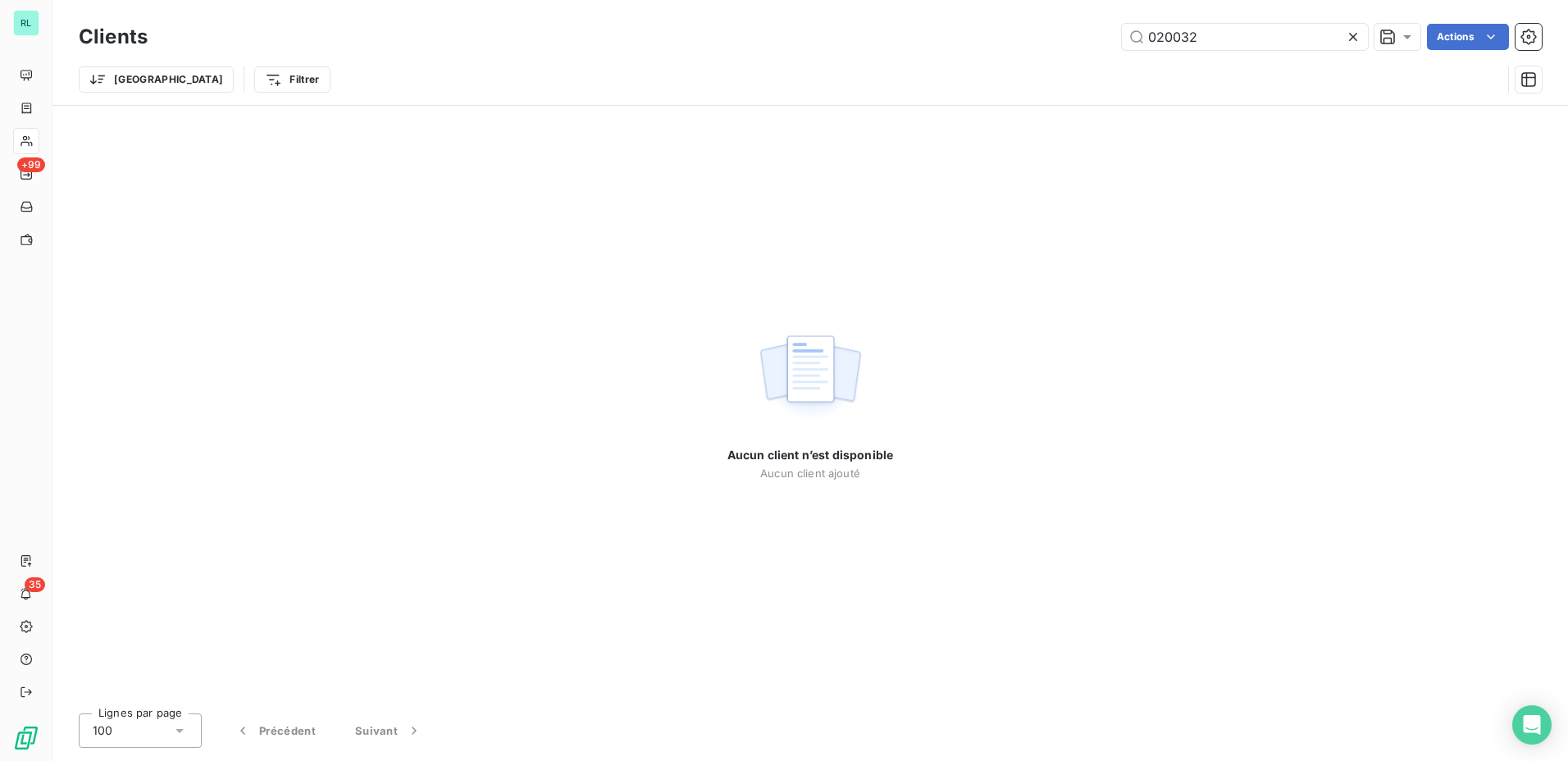
drag, startPoint x: 1289, startPoint y: 230, endPoint x: 1279, endPoint y: 227, distance: 10.4
click at [1289, 230] on div "Aucun client n’est disponible Aucun client ajouté" at bounding box center [810, 403] width 1516 height 594
click at [1216, 51] on div "Clients 020032 Actions" at bounding box center [811, 37] width 1463 height 34
click at [1214, 50] on input "020032" at bounding box center [1245, 37] width 246 height 27
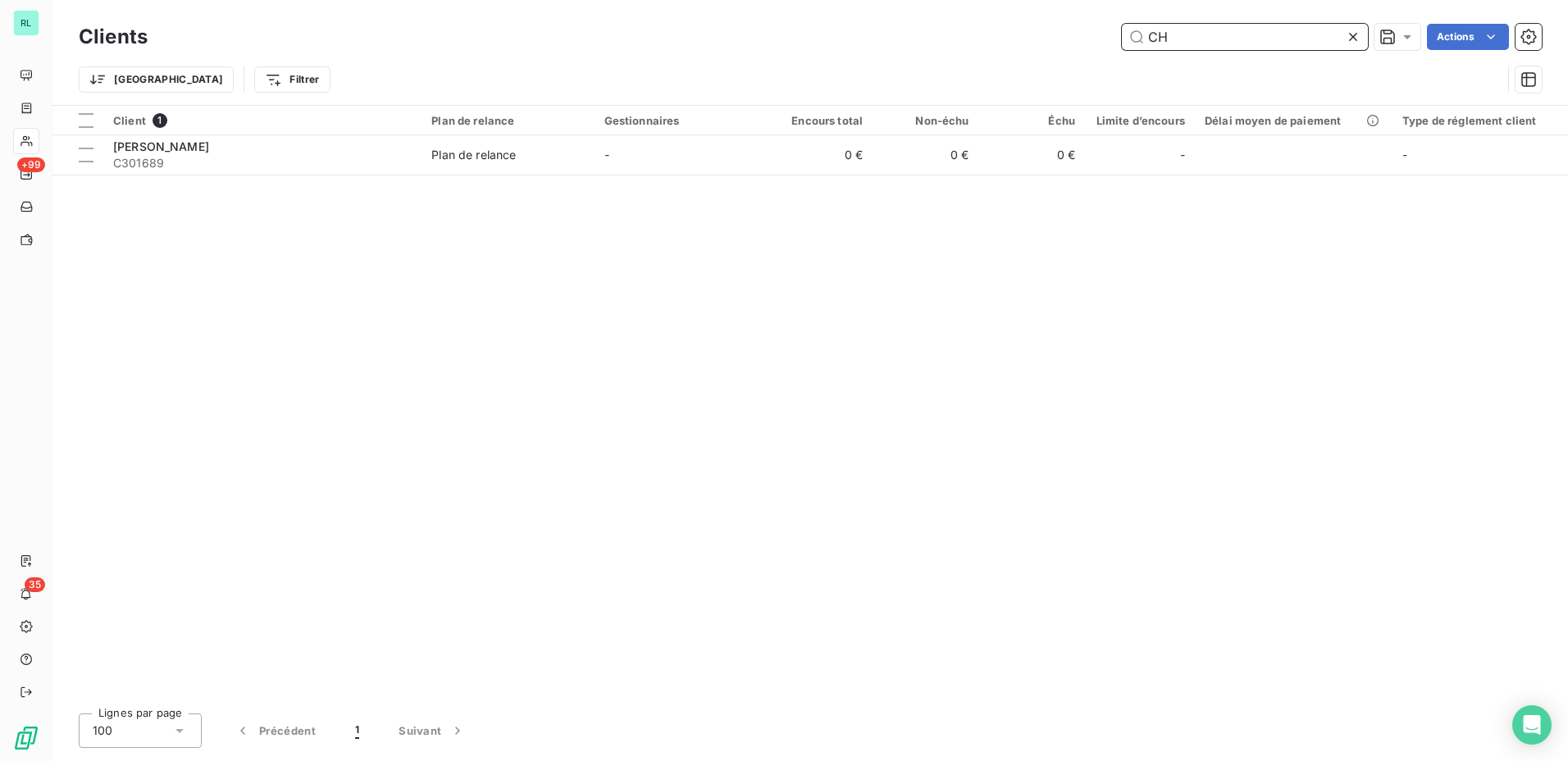
type input "C"
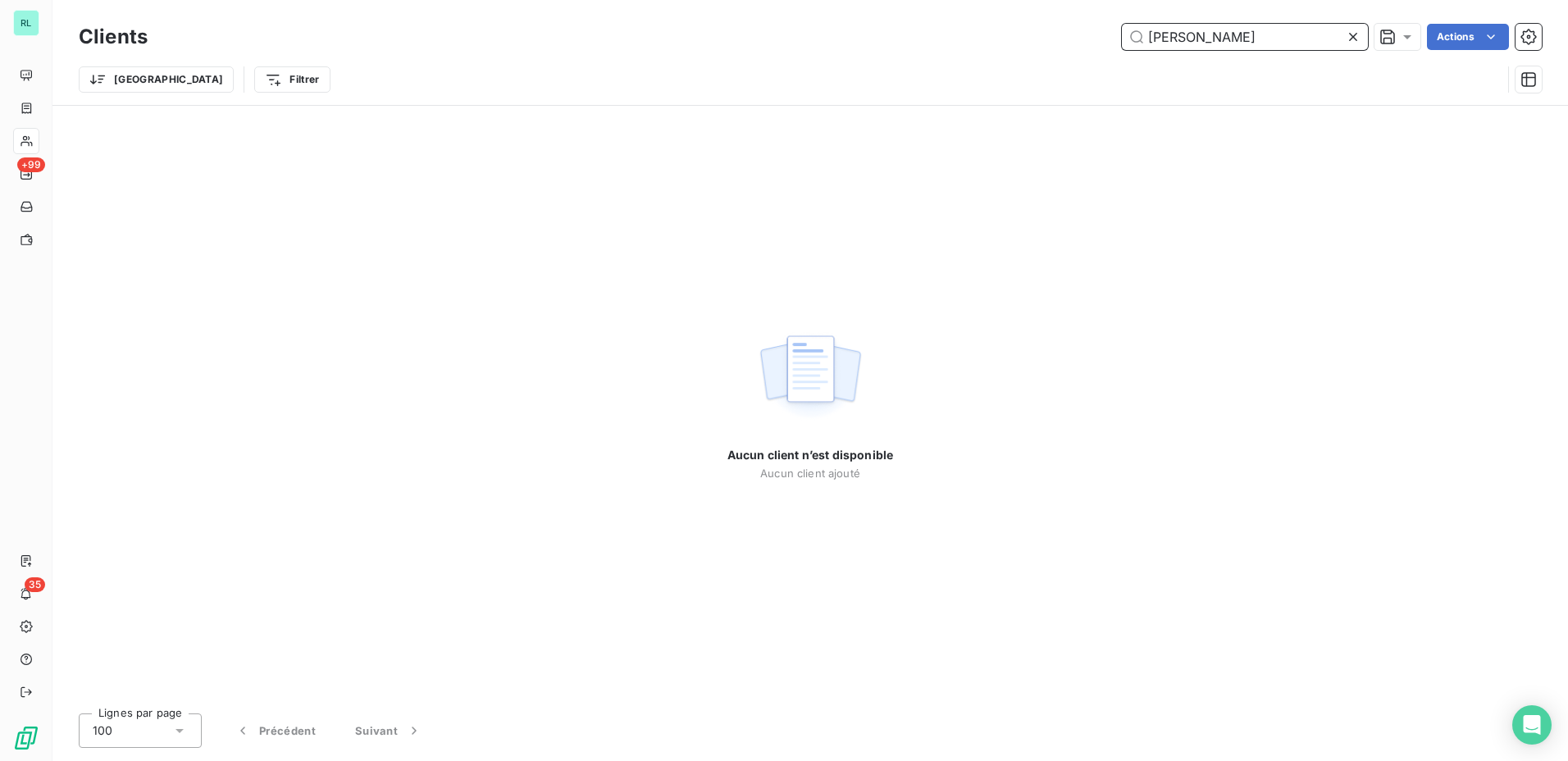
type input "[PERSON_NAME]"
drag, startPoint x: 1268, startPoint y: 25, endPoint x: 1255, endPoint y: 34, distance: 15.8
click at [1260, 31] on input "[PERSON_NAME]" at bounding box center [1245, 37] width 246 height 27
click at [1190, 51] on div "Clients [PERSON_NAME] Actions" at bounding box center [811, 37] width 1463 height 34
click at [1185, 46] on input "[PERSON_NAME]" at bounding box center [1245, 37] width 246 height 27
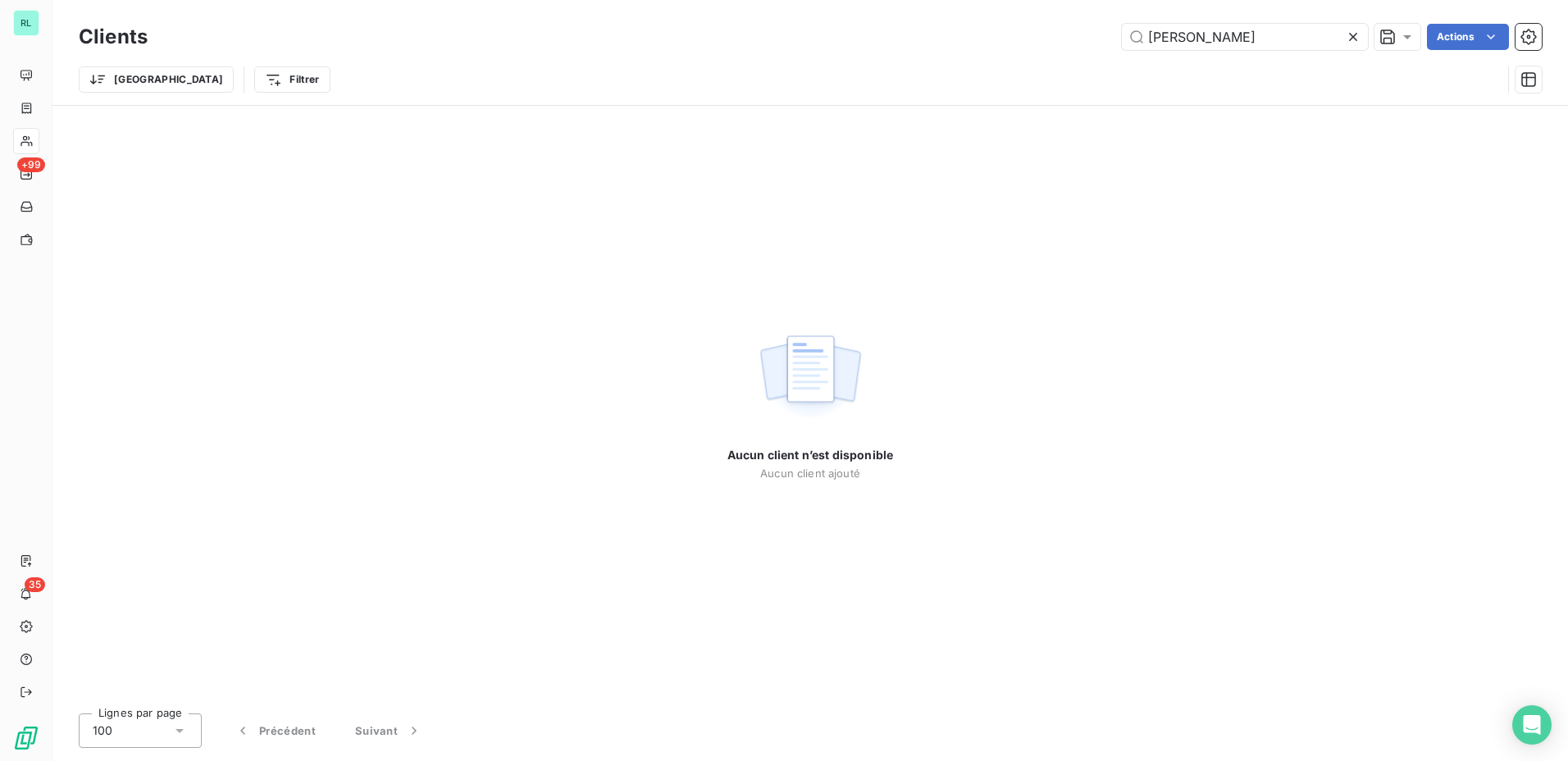
click at [1210, 53] on div "Clients [PERSON_NAME] Actions" at bounding box center [811, 37] width 1463 height 34
click at [1201, 40] on input "[PERSON_NAME]" at bounding box center [1245, 37] width 246 height 27
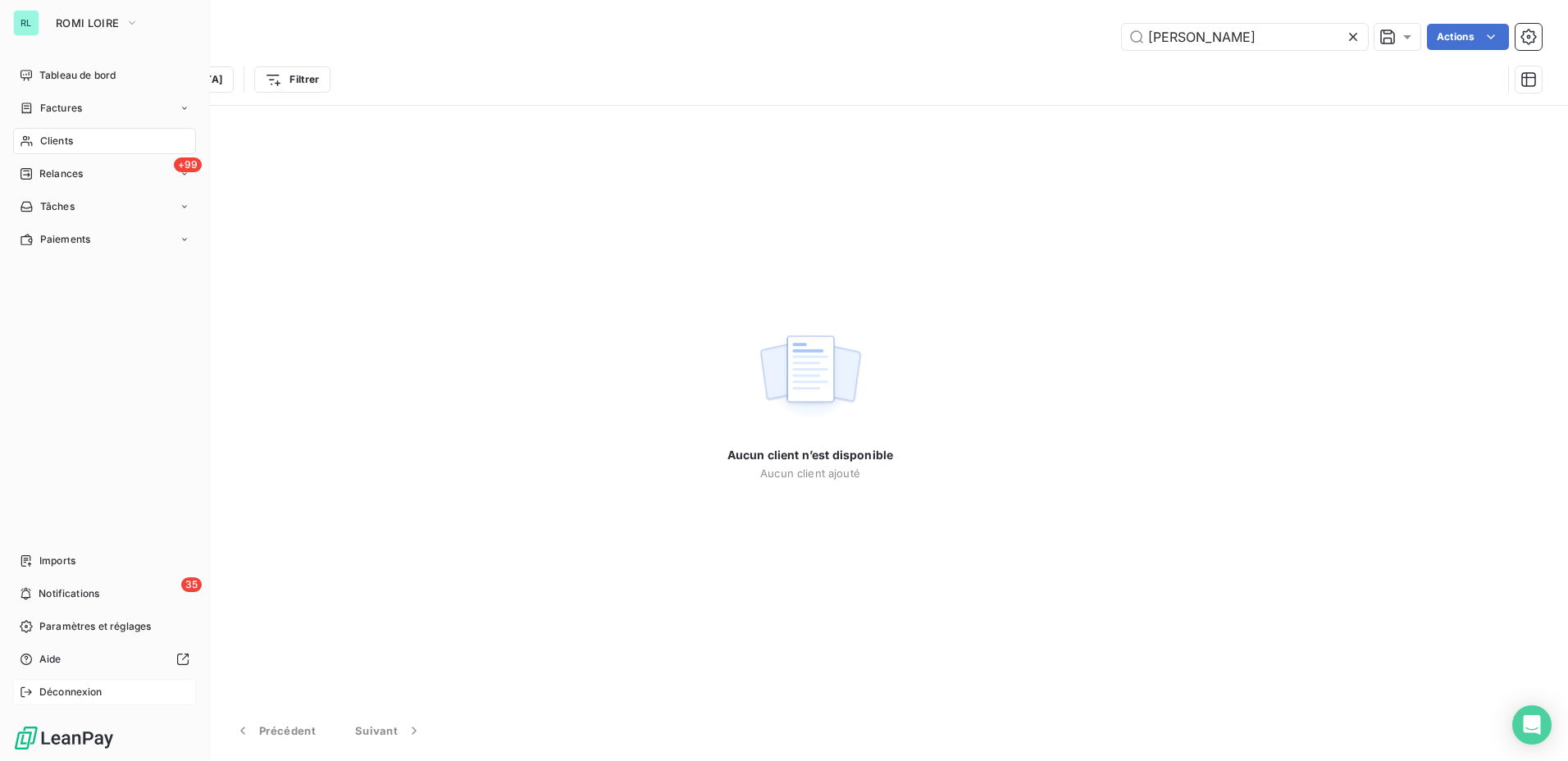
click at [80, 698] on span "Déconnexion" at bounding box center [70, 691] width 63 height 14
